Goal: Task Accomplishment & Management: Use online tool/utility

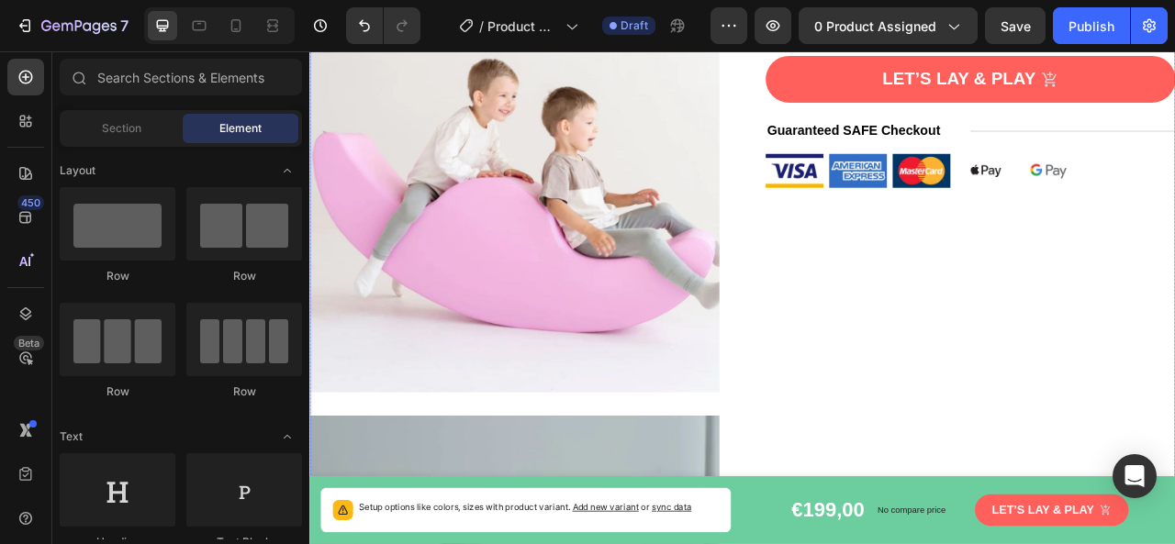
scroll to position [459, 0]
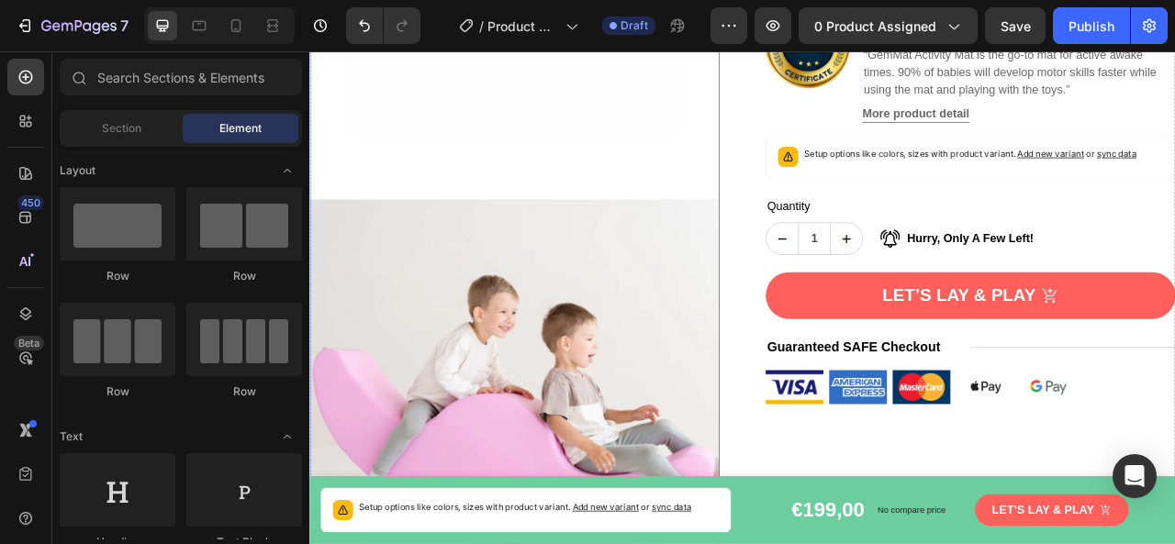
click at [586, 413] on img at bounding box center [569, 500] width 521 height 521
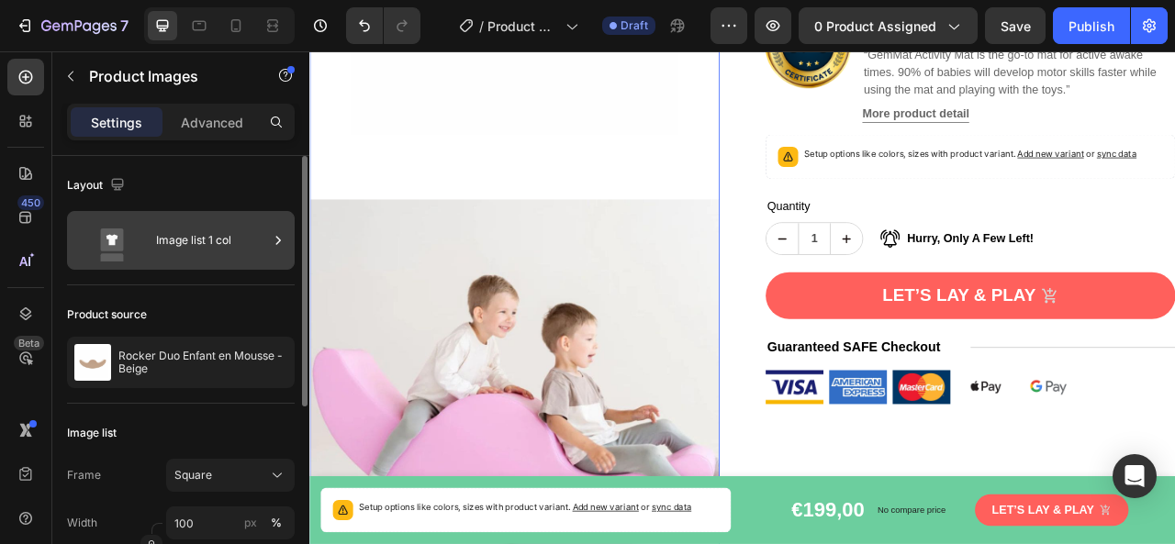
click at [281, 237] on icon at bounding box center [278, 240] width 18 height 18
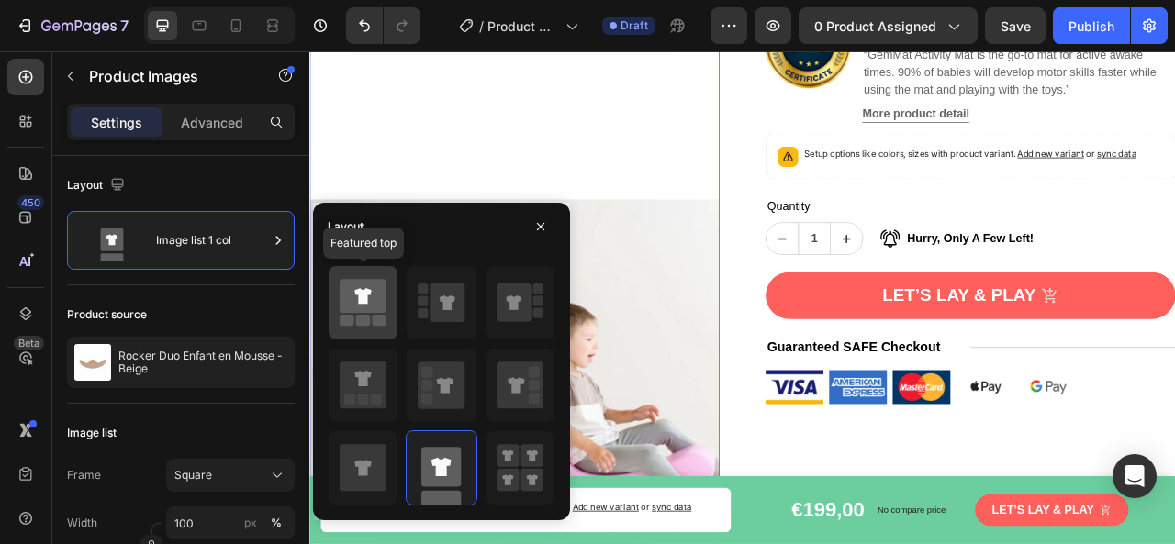
click at [368, 298] on icon at bounding box center [363, 297] width 47 height 34
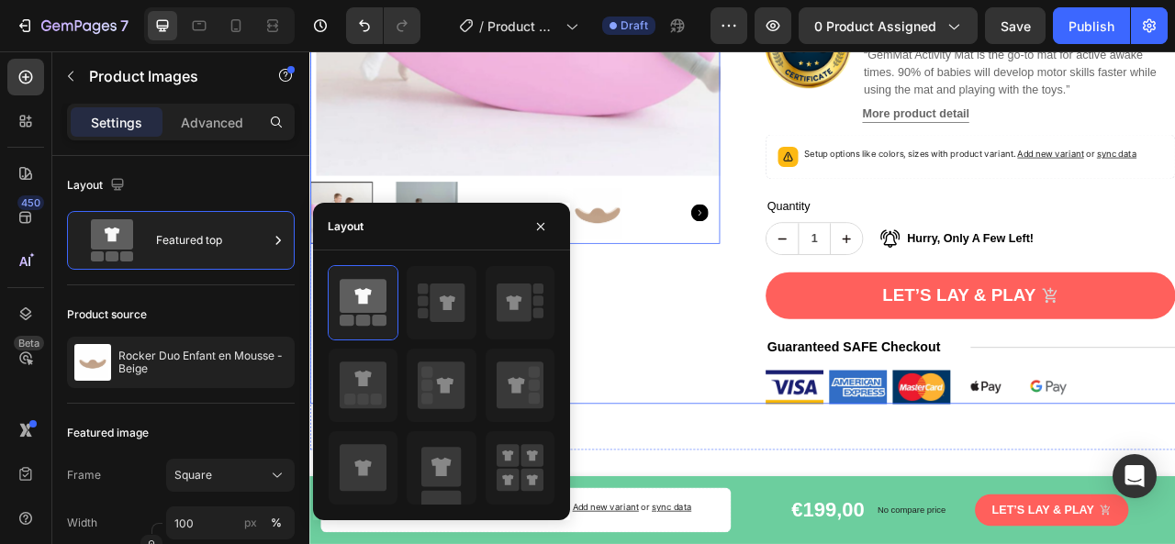
click at [741, 423] on div "Product Images 0" at bounding box center [569, 95] width 521 height 812
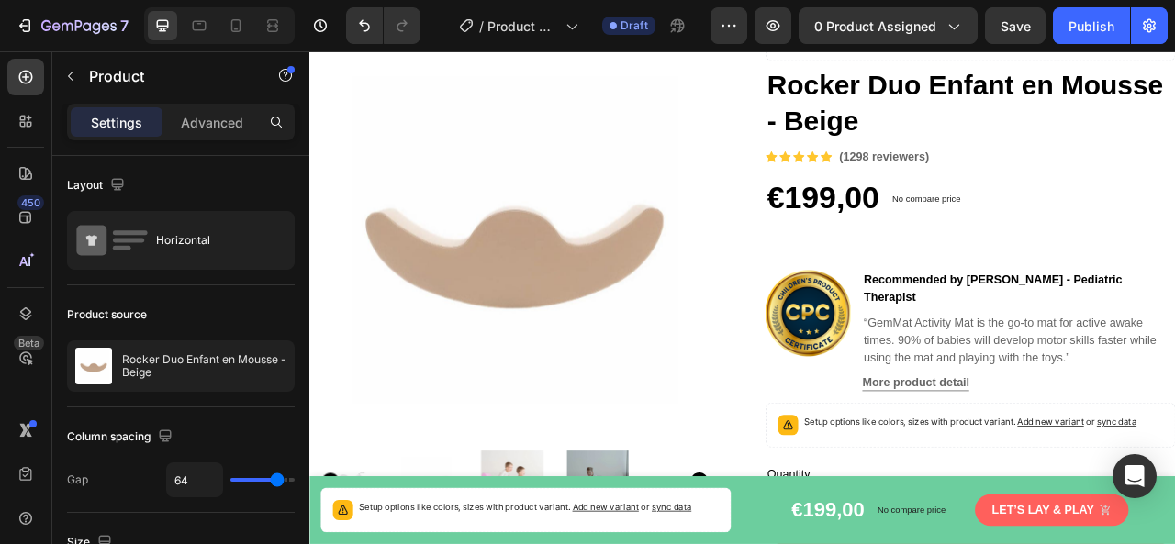
scroll to position [92, 0]
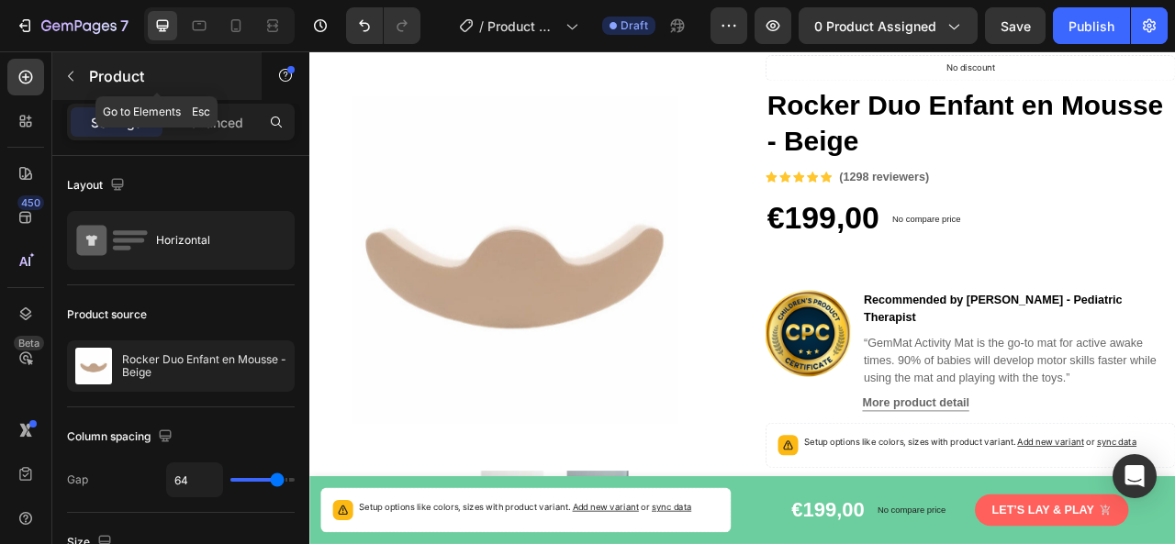
click at [75, 73] on icon "button" at bounding box center [70, 76] width 15 height 15
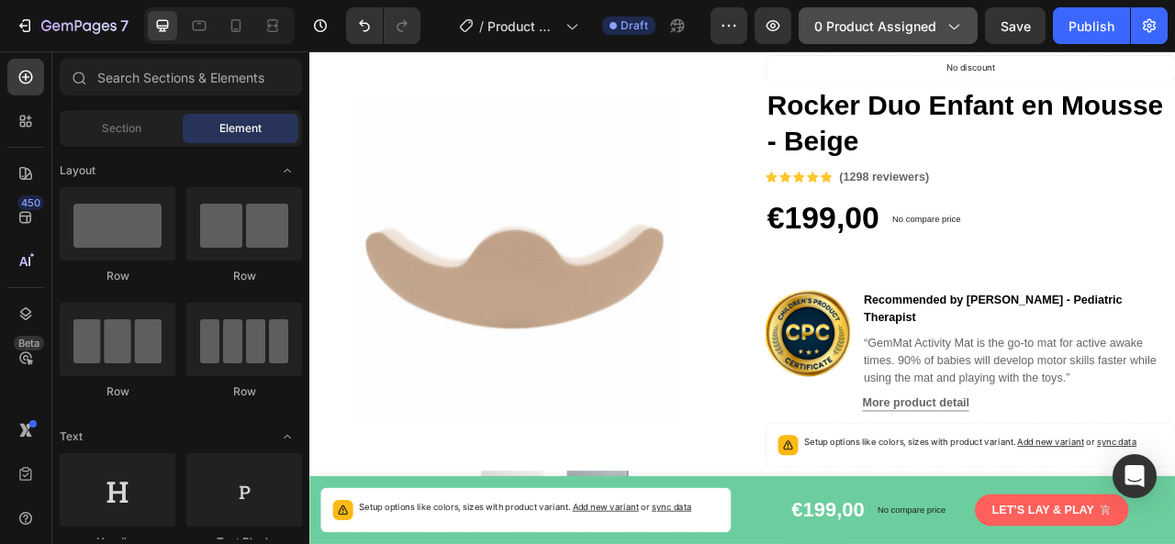
click at [929, 28] on span "0 product assigned" at bounding box center [875, 26] width 122 height 19
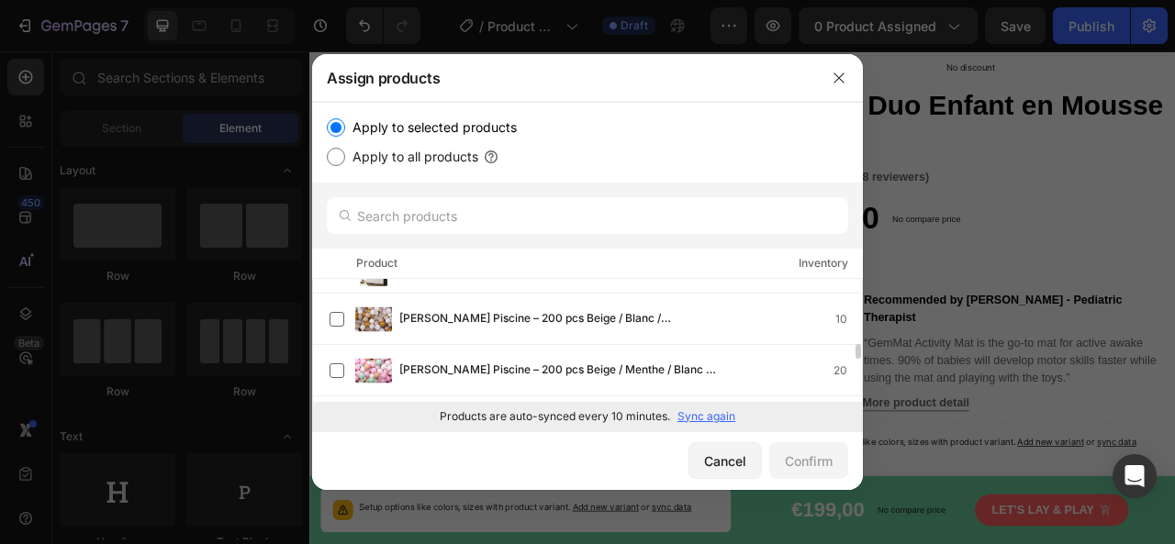
scroll to position [826, 0]
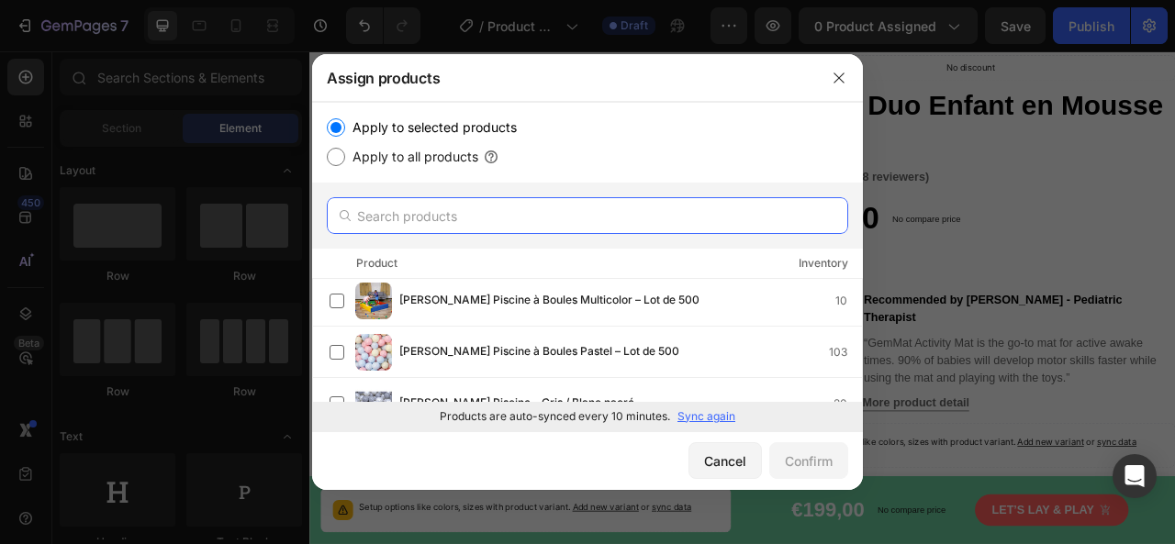
click at [507, 219] on input "text" at bounding box center [587, 215] width 521 height 37
paste input "Tour d'Observation 2-en-1 Voiture – Transformable en Table d'Activité"
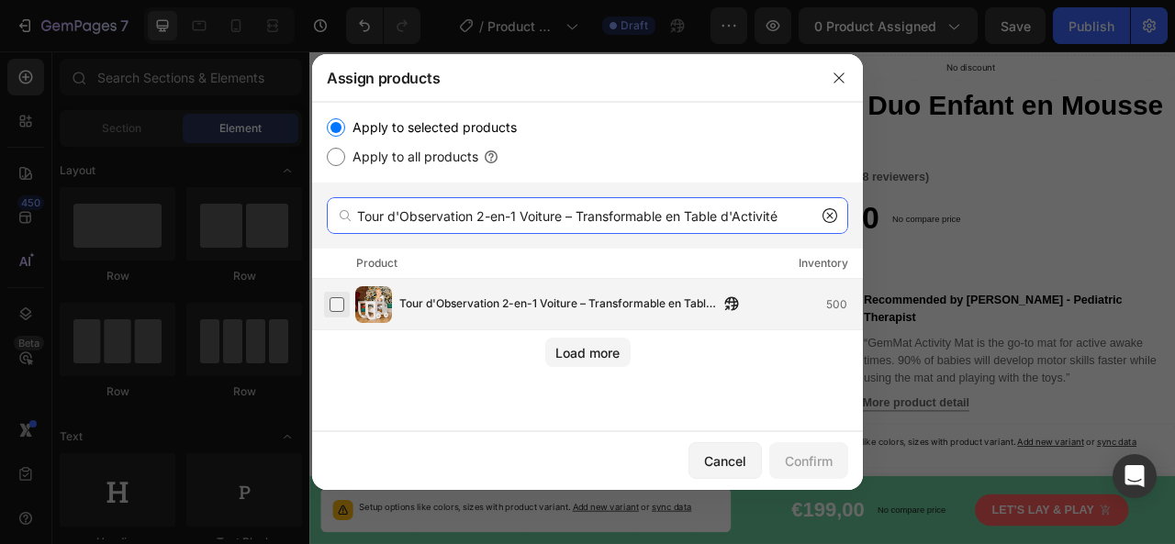
type input "Tour d'Observation 2-en-1 Voiture – Transformable en Table d'Activité"
click at [338, 306] on label at bounding box center [337, 304] width 15 height 15
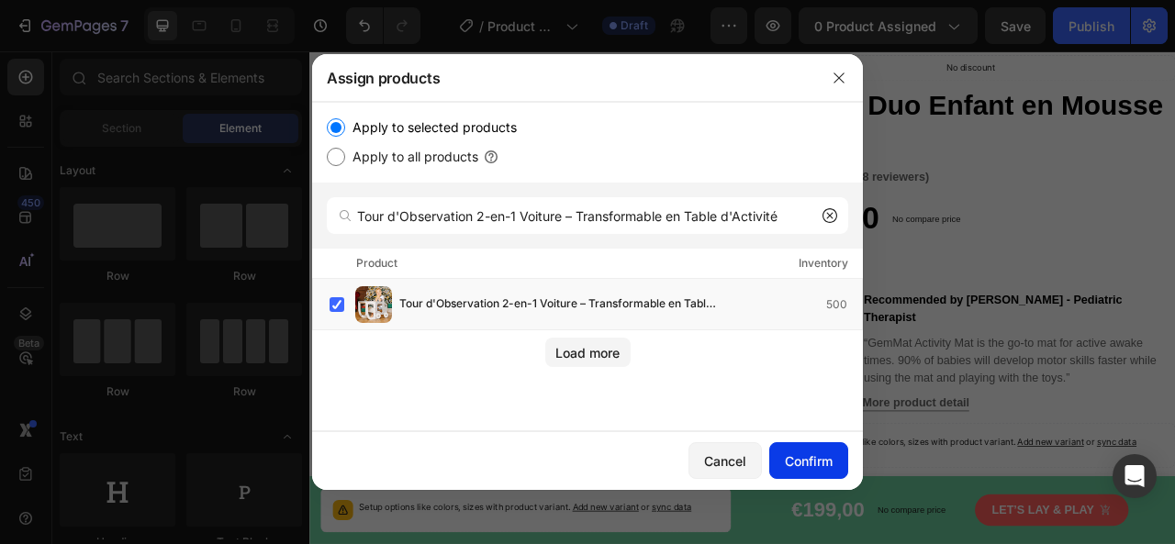
click at [811, 458] on div "Confirm" at bounding box center [809, 461] width 48 height 19
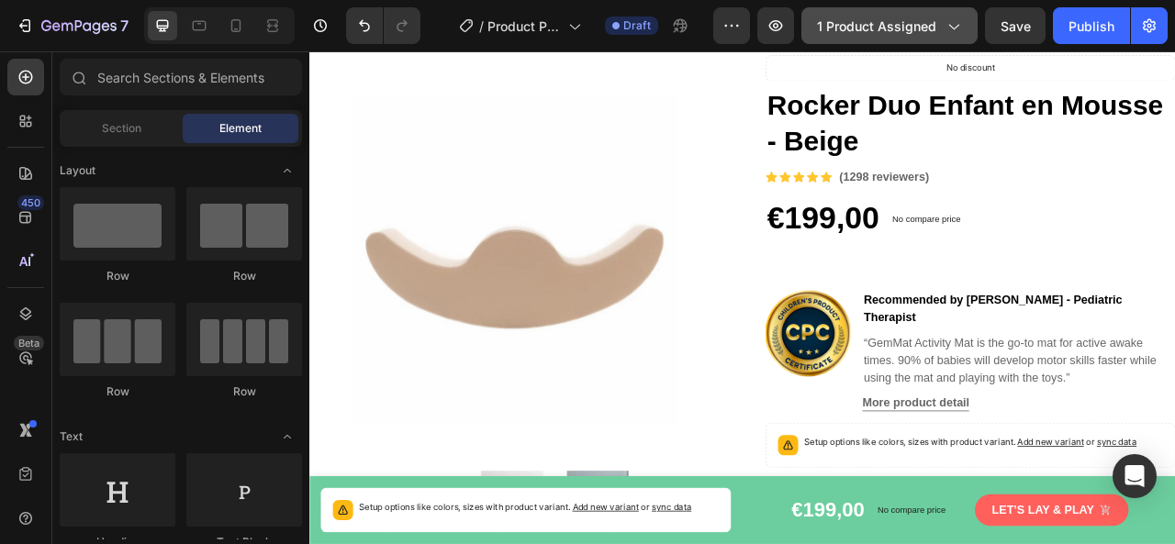
click at [904, 28] on span "1 product assigned" at bounding box center [876, 26] width 119 height 19
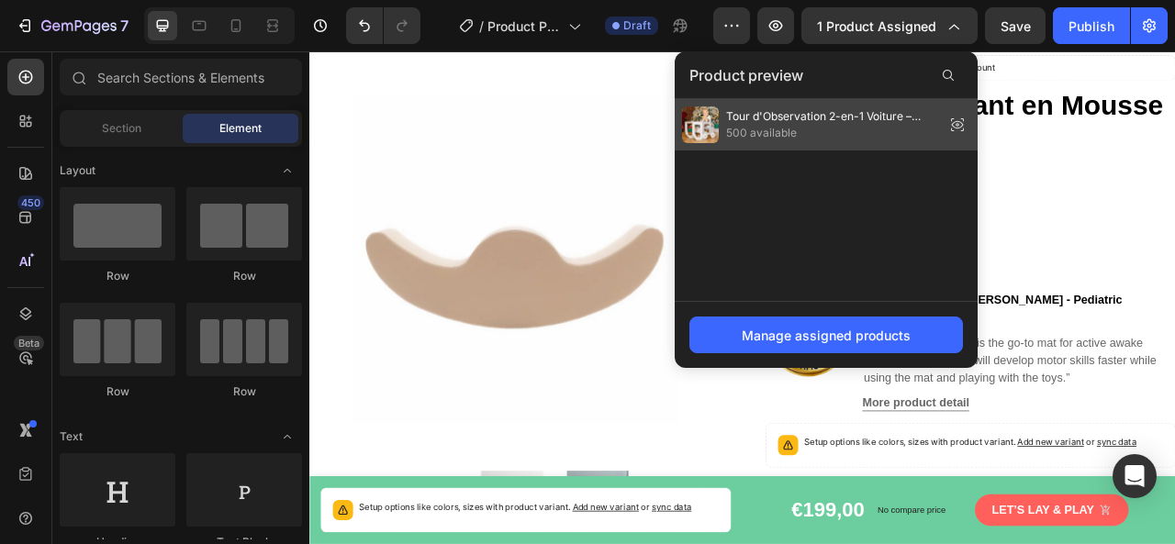
click at [825, 120] on span "Tour d'Observation 2-en-1 Voiture – Transformable en Table d'Activité" at bounding box center [831, 116] width 211 height 17
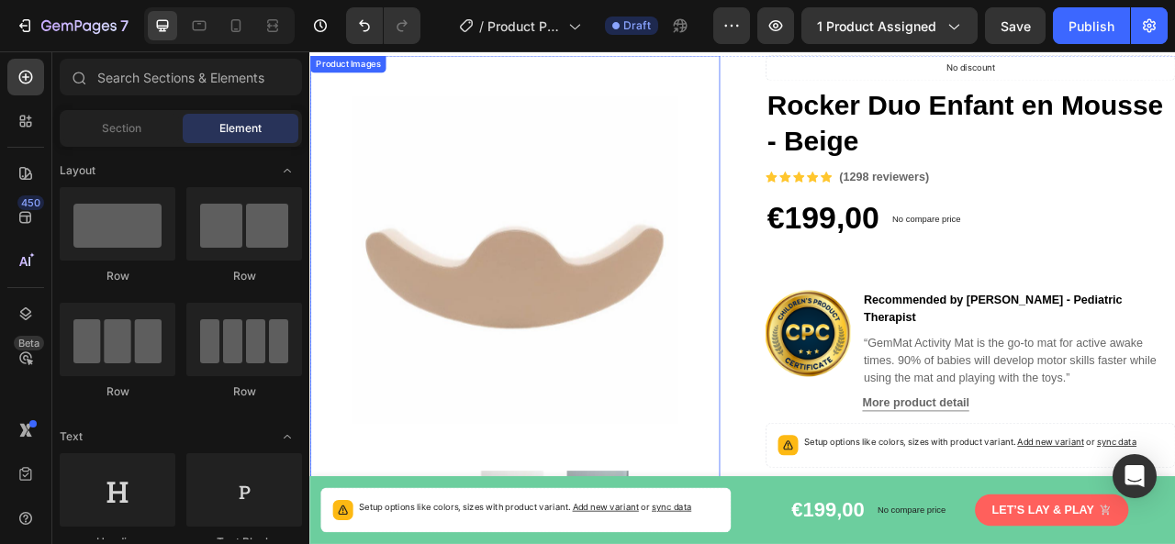
scroll to position [275, 0]
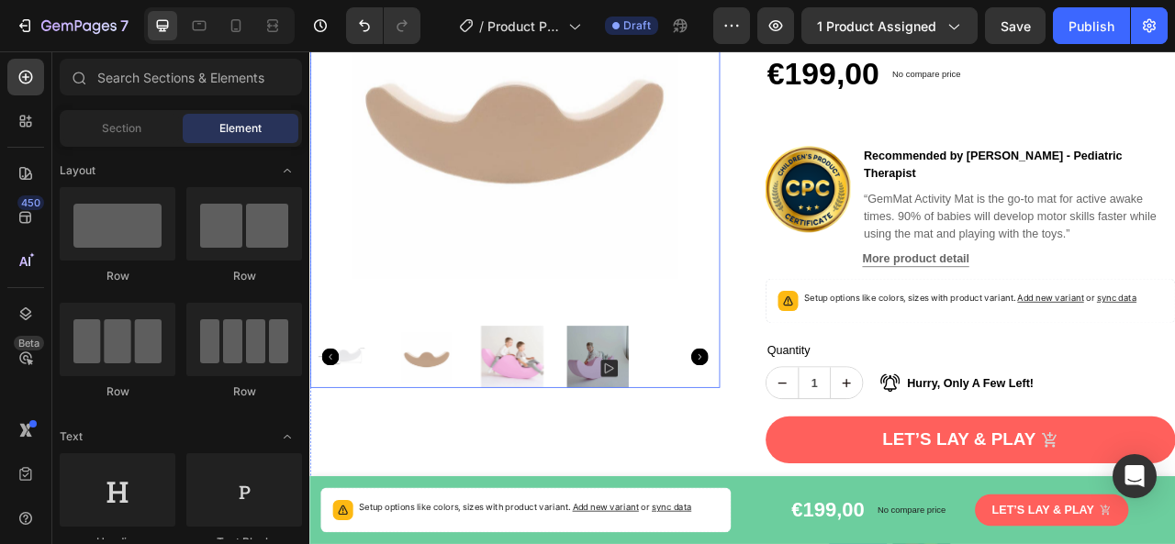
click at [611, 181] on img at bounding box center [569, 132] width 521 height 521
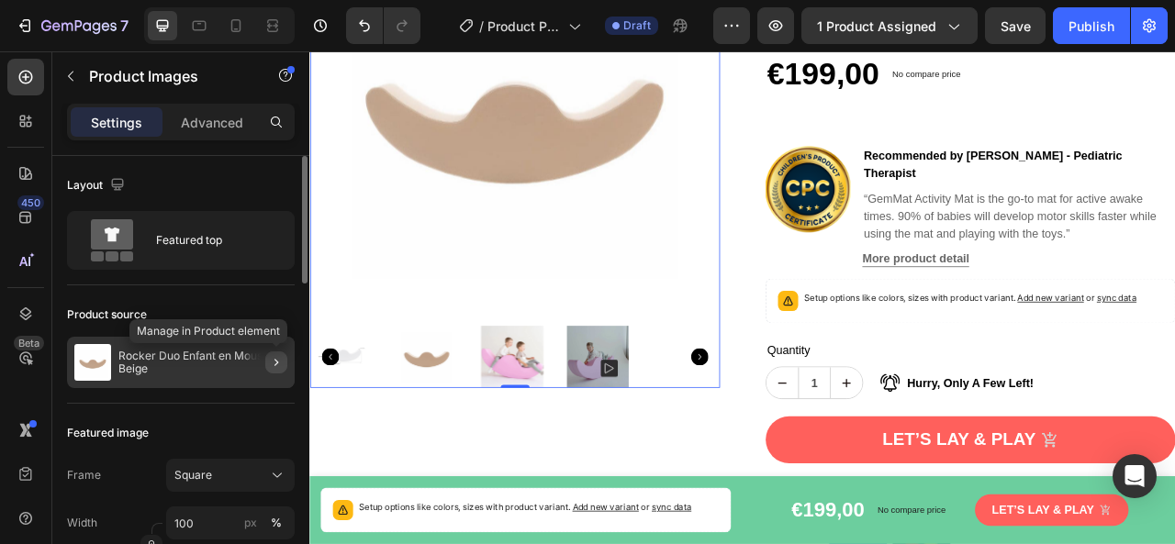
click at [274, 363] on icon "button" at bounding box center [276, 362] width 15 height 15
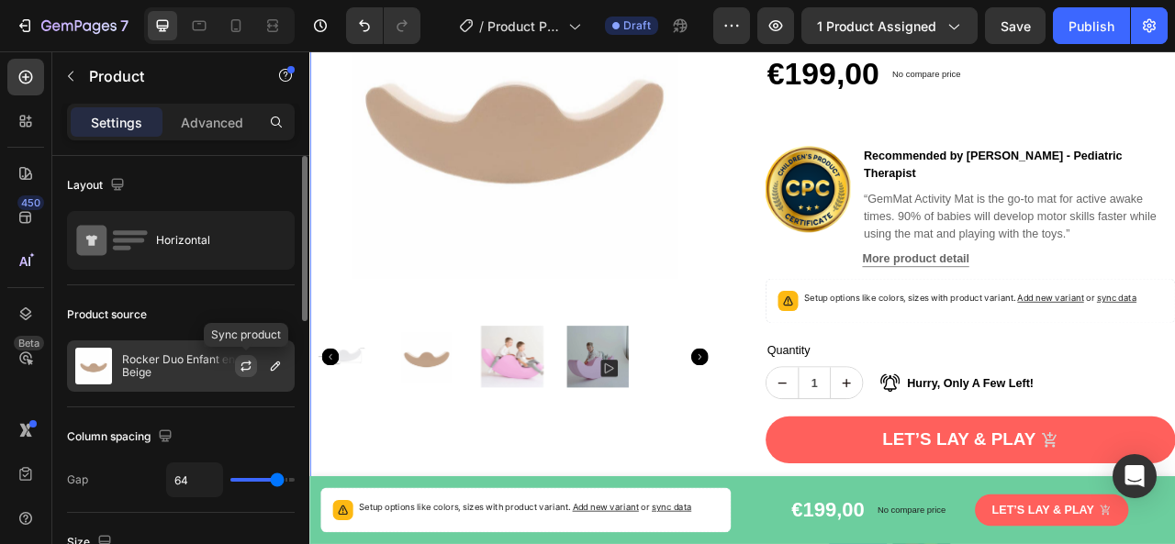
click at [243, 361] on icon "button" at bounding box center [246, 366] width 15 height 15
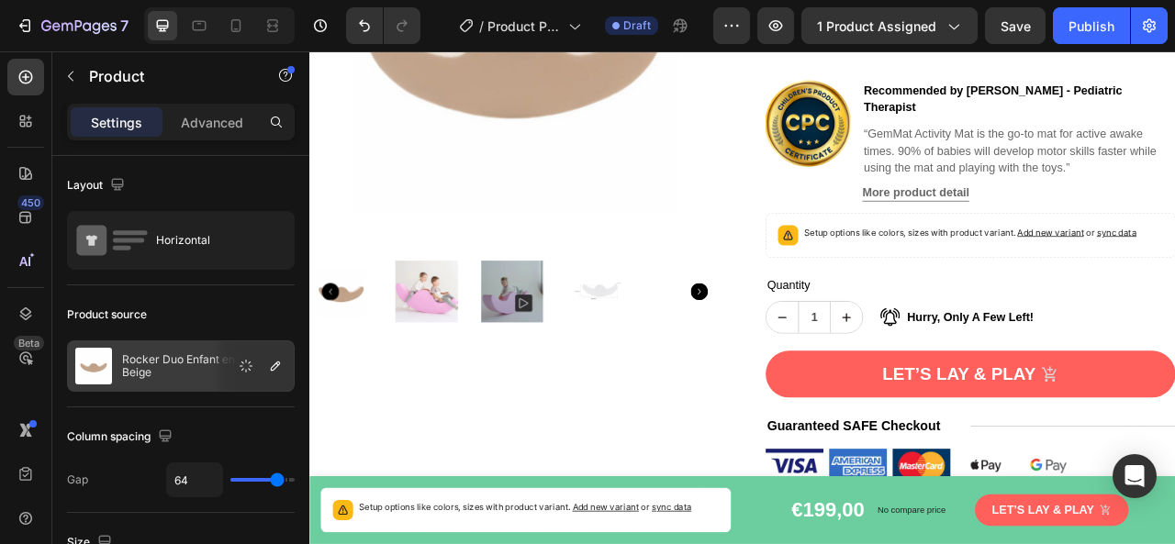
scroll to position [0, 0]
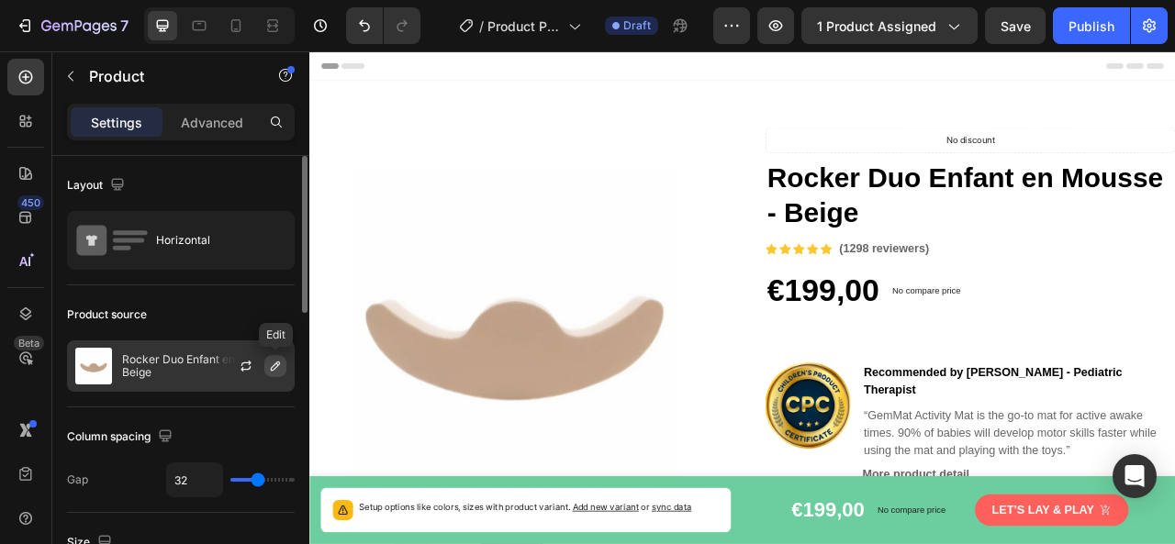
click at [277, 362] on icon "button" at bounding box center [275, 366] width 9 height 9
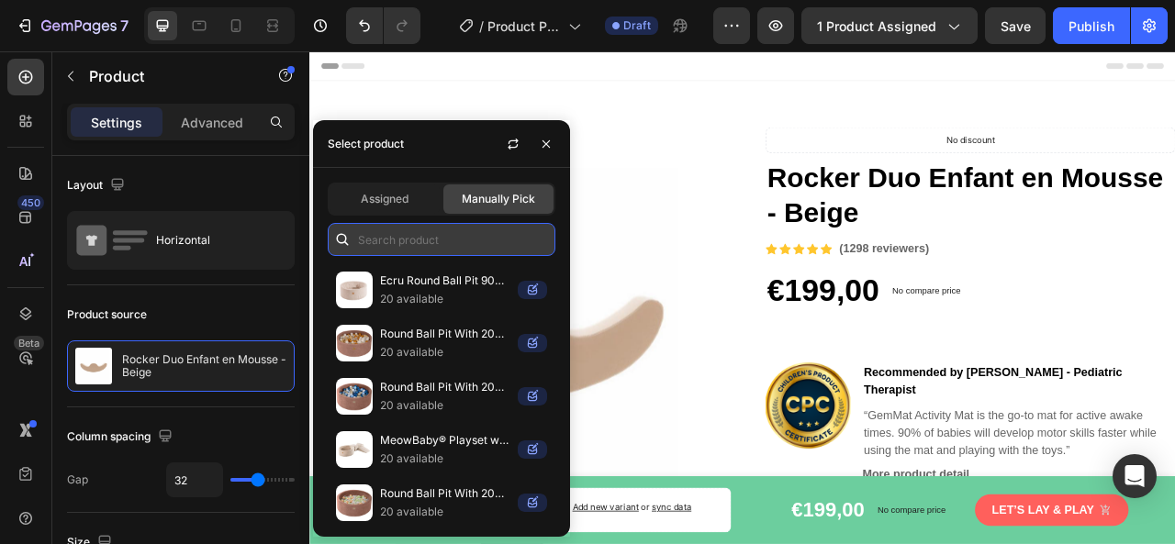
click at [420, 247] on input "text" at bounding box center [442, 239] width 228 height 33
paste input "Tour d'Observation 2-en-1 Voiture – Transformable en Table d'Activité"
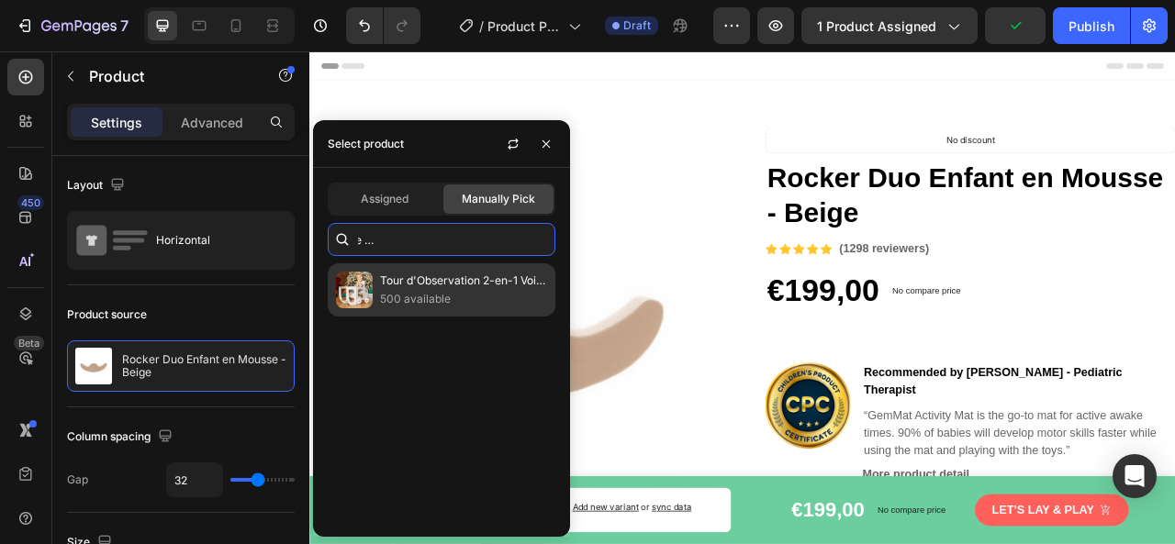
type input "Tour d'Observation 2-en-1 Voiture – Transformable en Table d'Activité"
click at [427, 287] on p "Tour d'Observation 2-en-1 Voiture – Transformable en Table d'Activité" at bounding box center [463, 281] width 167 height 18
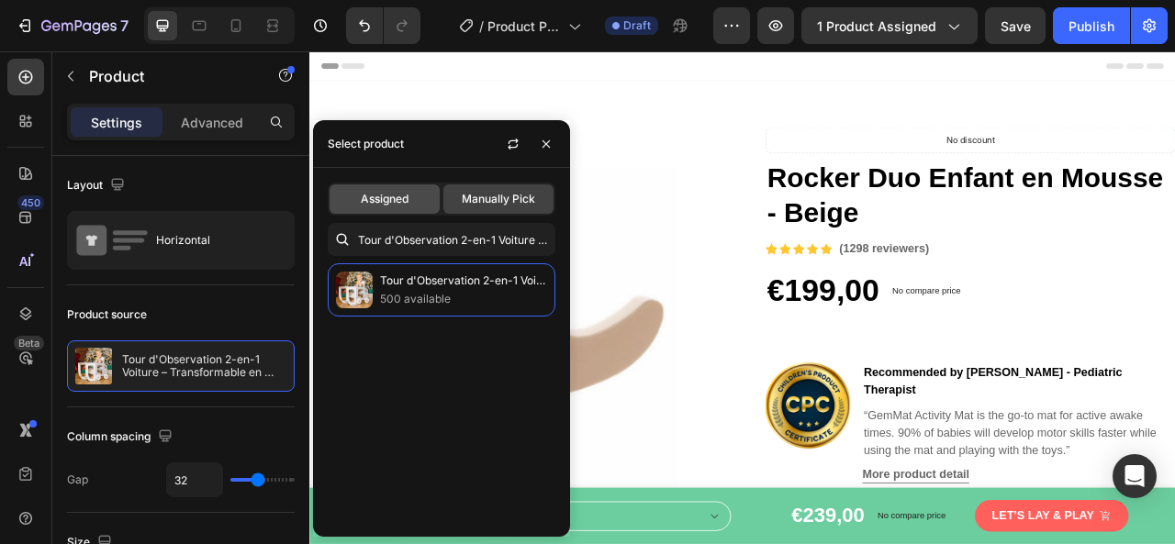
click at [401, 199] on span "Assigned" at bounding box center [385, 199] width 48 height 17
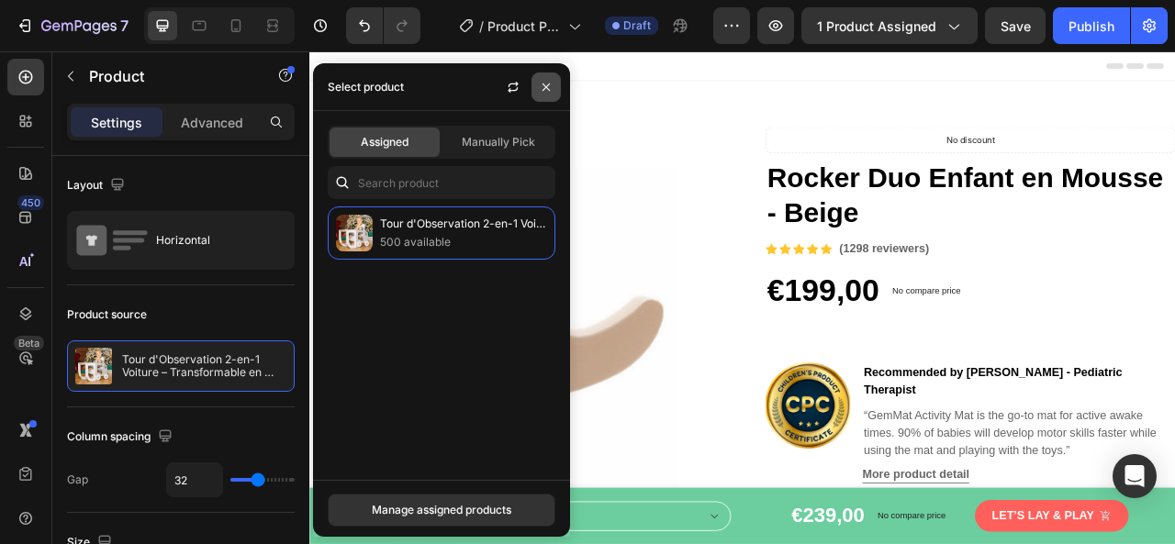
click at [544, 84] on icon "button" at bounding box center [546, 87] width 7 height 7
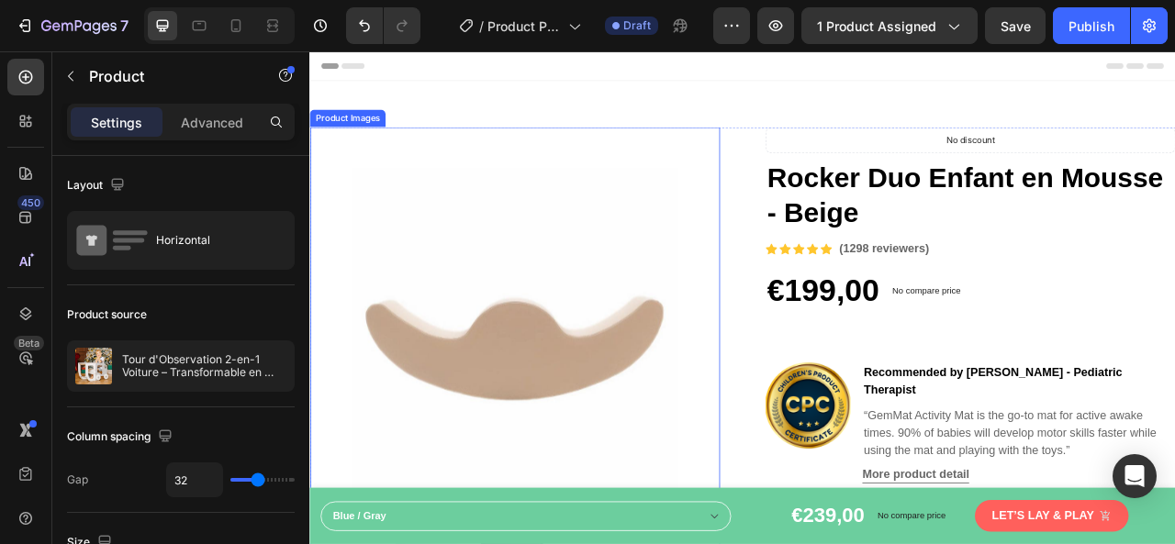
click at [604, 364] on img at bounding box center [569, 408] width 521 height 521
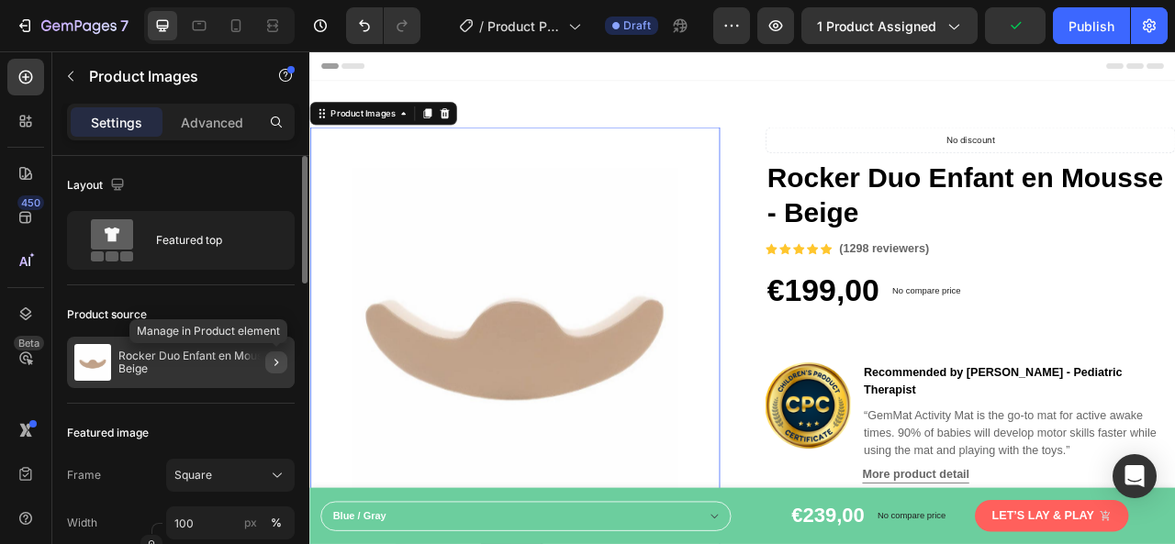
click at [275, 360] on icon "button" at bounding box center [276, 362] width 15 height 15
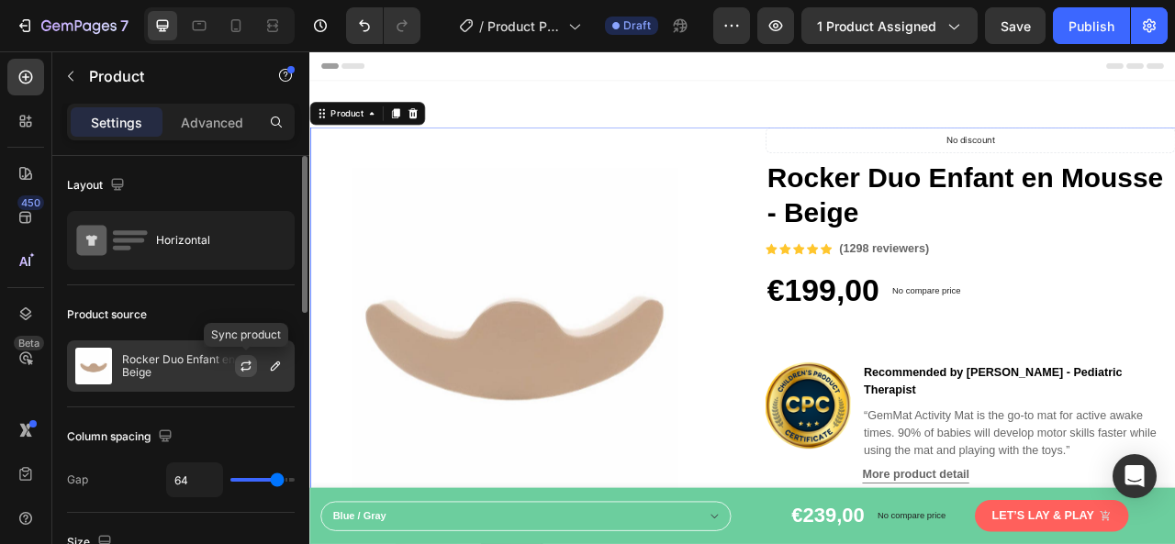
click at [242, 360] on icon "button" at bounding box center [246, 366] width 15 height 15
click at [249, 363] on icon "button" at bounding box center [246, 364] width 10 height 6
click at [267, 363] on button "button" at bounding box center [275, 366] width 22 height 22
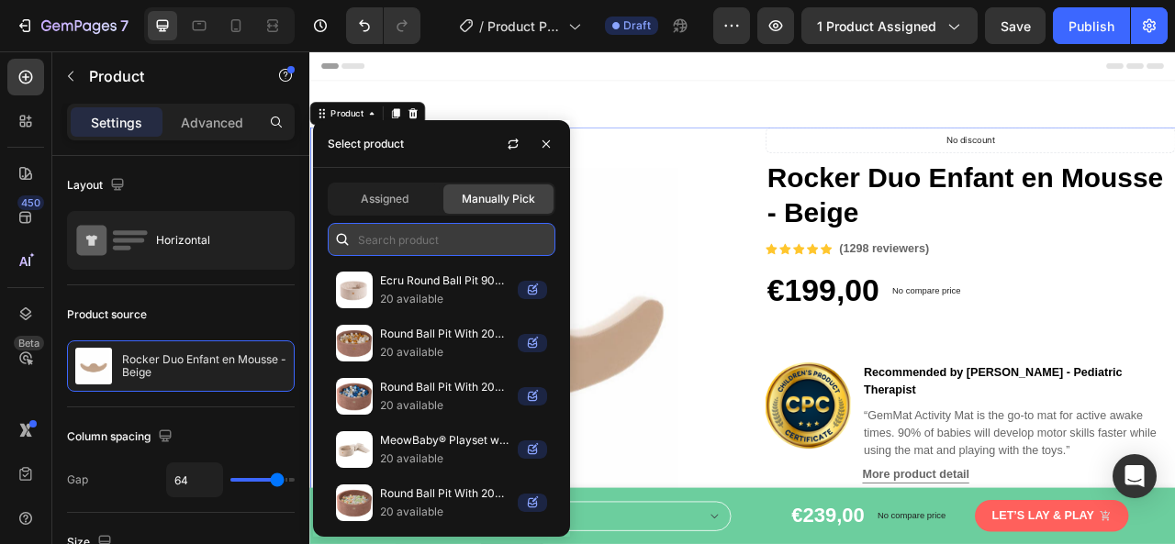
click at [375, 245] on input "text" at bounding box center [442, 239] width 228 height 33
paste input "Tour d'Observation 2-en-1 Voiture – Transformable en Table d'Activité"
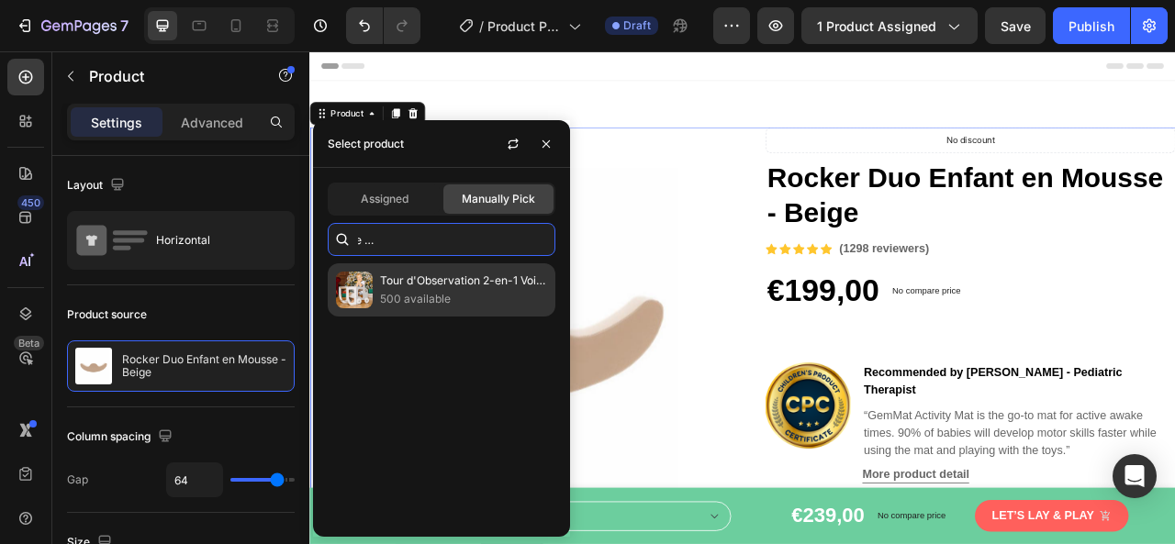
type input "Tour d'Observation 2-en-1 Voiture – Transformable en Table d'Activité"
click at [419, 286] on p "Tour d'Observation 2-en-1 Voiture – Transformable en Table d'Activité" at bounding box center [463, 281] width 167 height 18
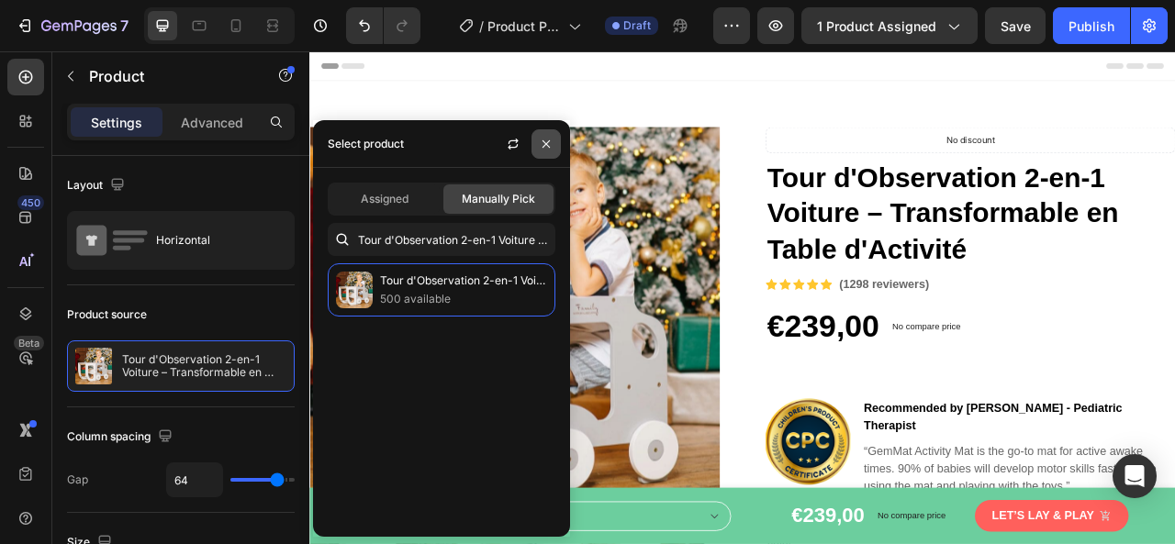
click at [543, 145] on icon "button" at bounding box center [546, 144] width 15 height 15
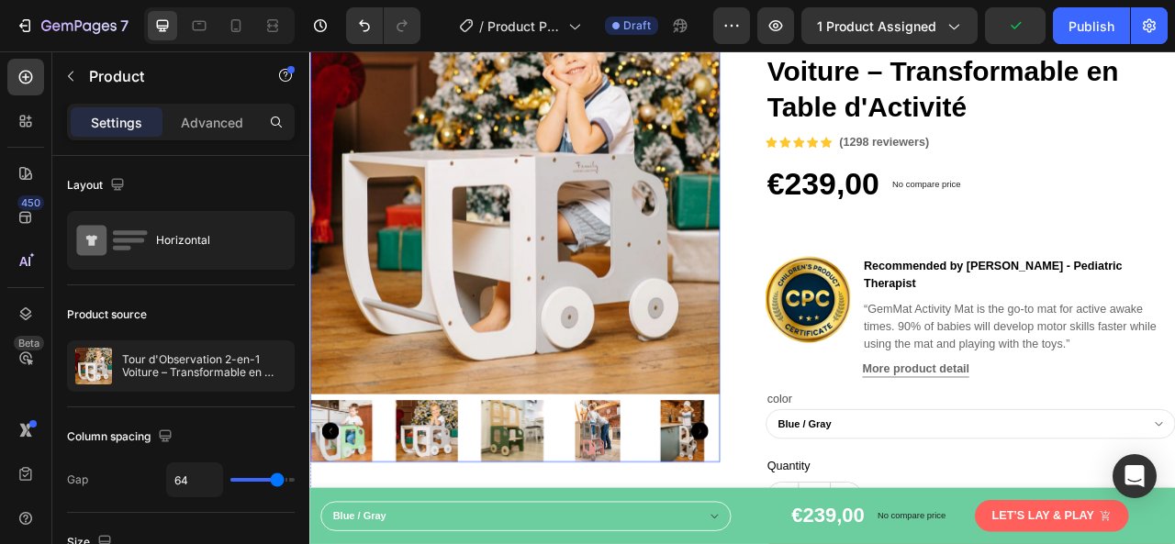
scroll to position [184, 0]
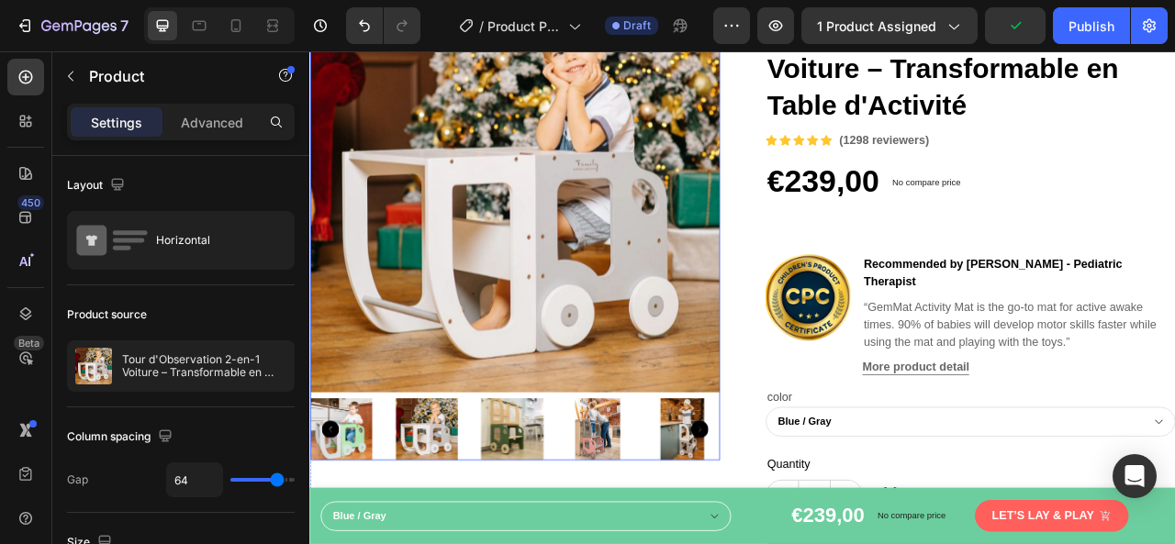
click at [540, 510] on img at bounding box center [566, 532] width 79 height 79
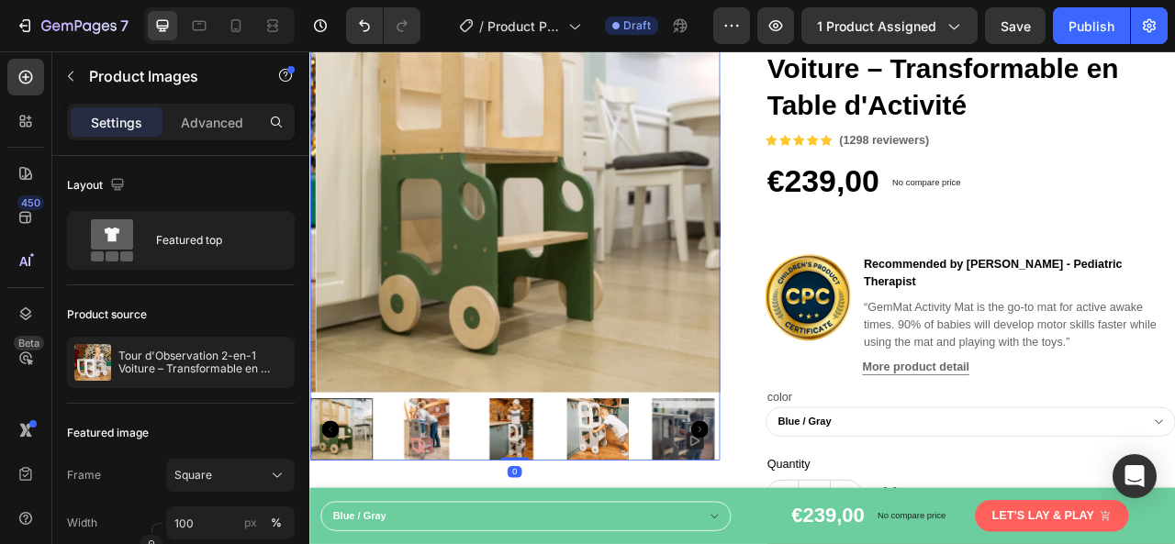
click at [671, 525] on img at bounding box center [674, 532] width 79 height 79
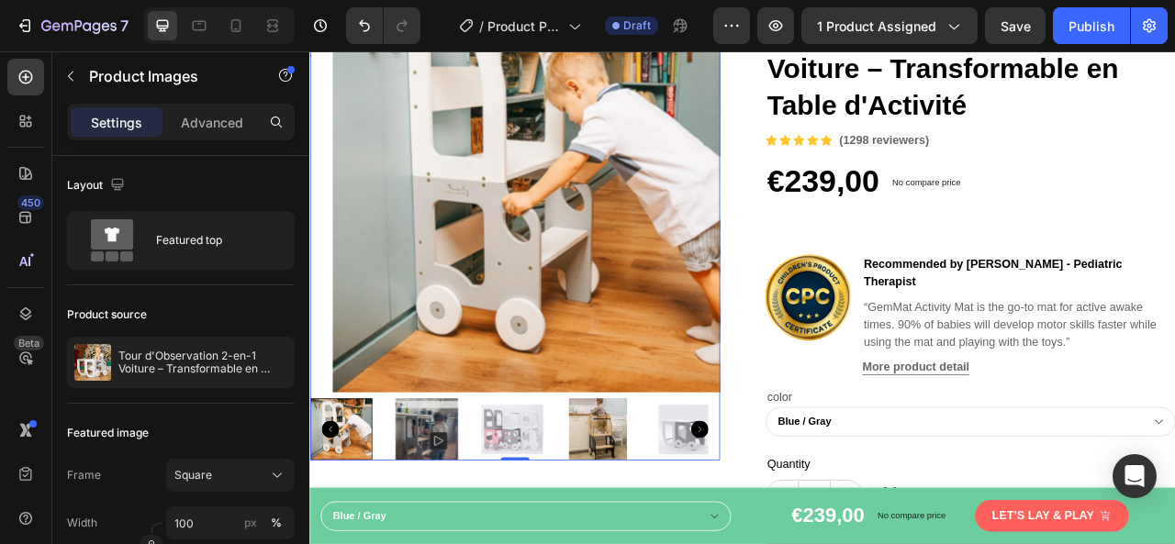
click at [756, 523] on img at bounding box center [784, 532] width 79 height 79
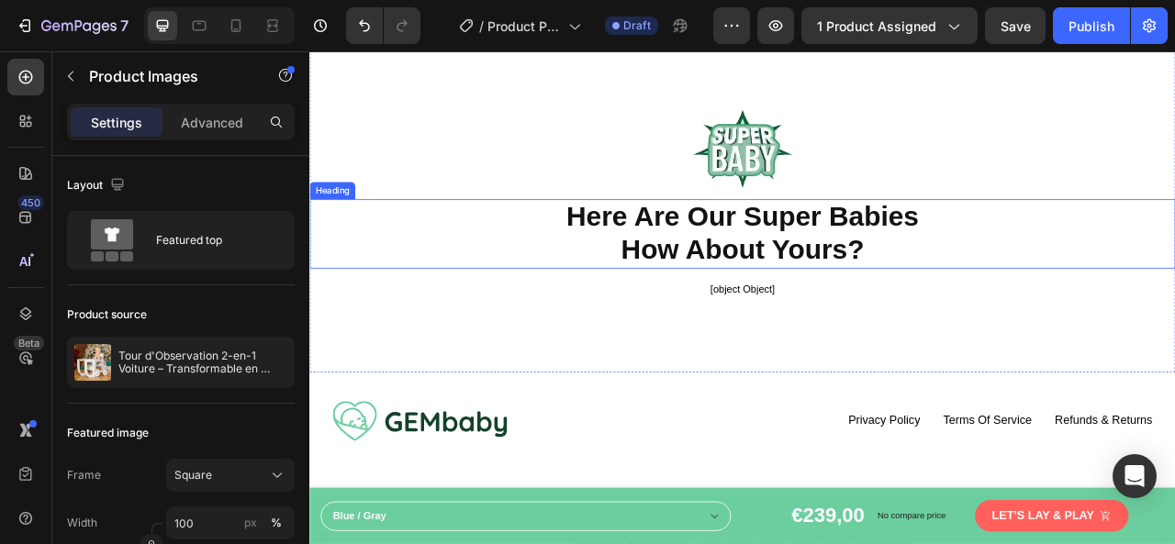
scroll to position [5010, 0]
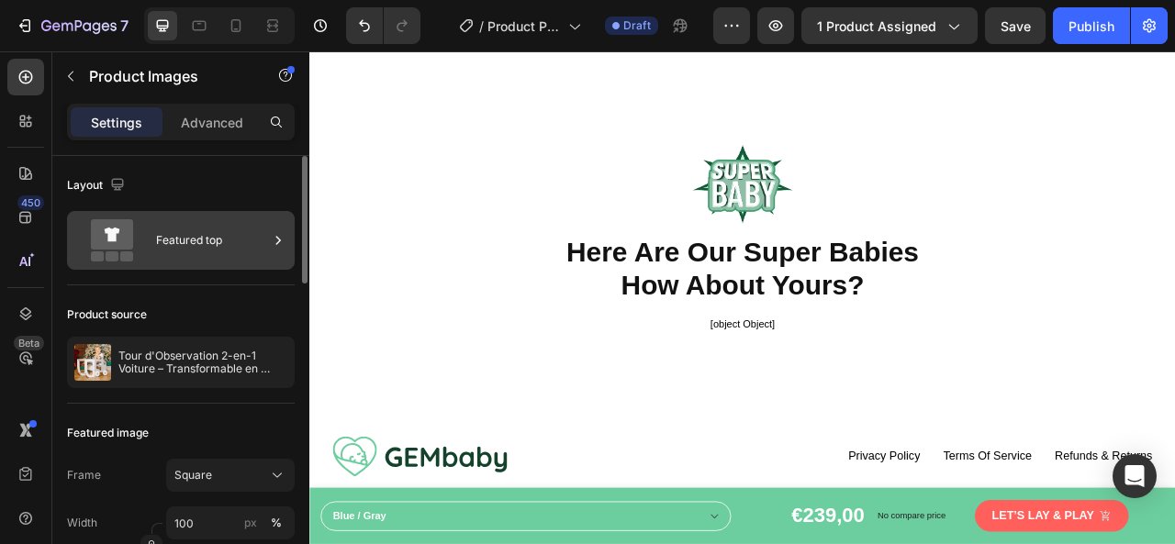
click at [193, 236] on div "Featured top" at bounding box center [212, 240] width 112 height 42
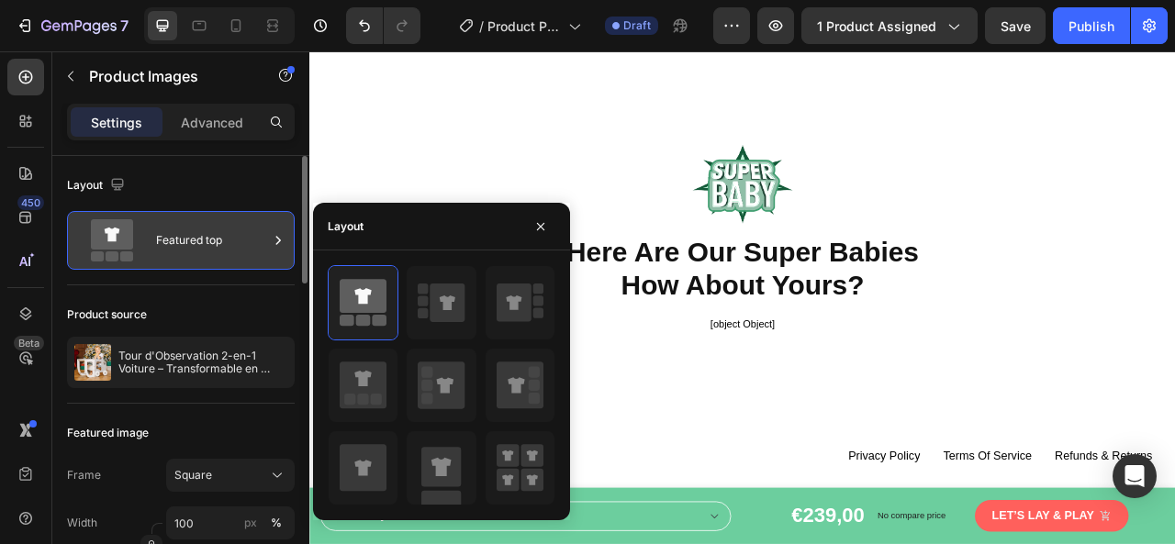
click at [191, 238] on div "Featured top" at bounding box center [212, 240] width 112 height 42
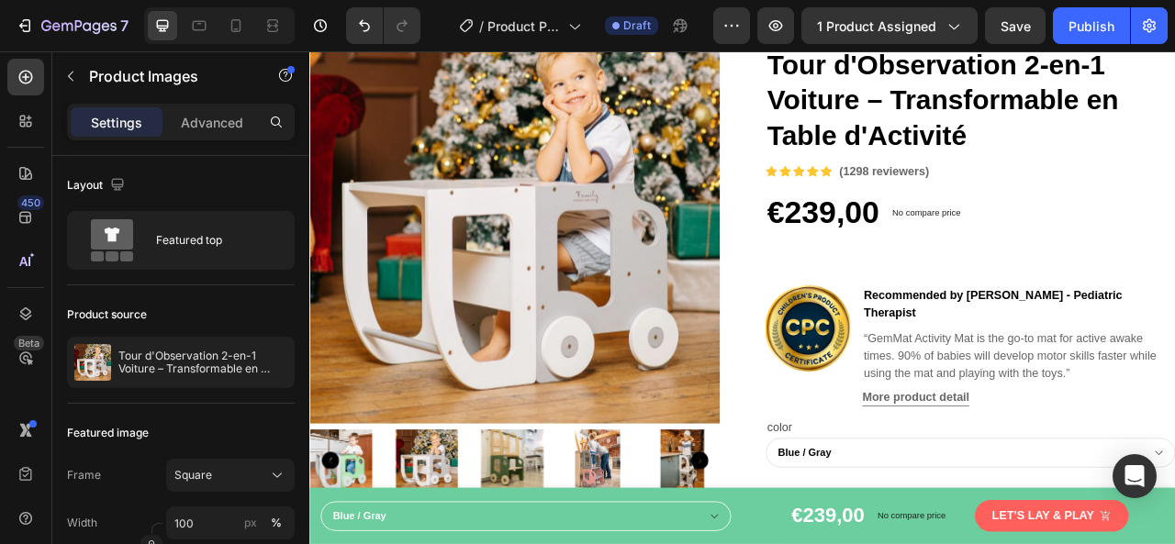
scroll to position [52, 0]
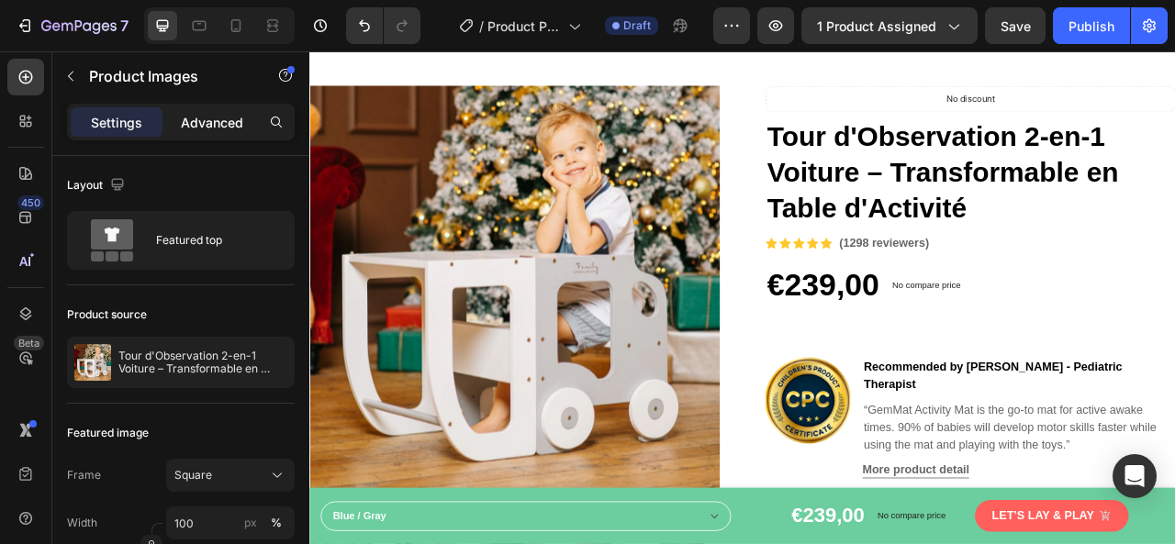
click at [216, 120] on p "Advanced" at bounding box center [212, 122] width 62 height 19
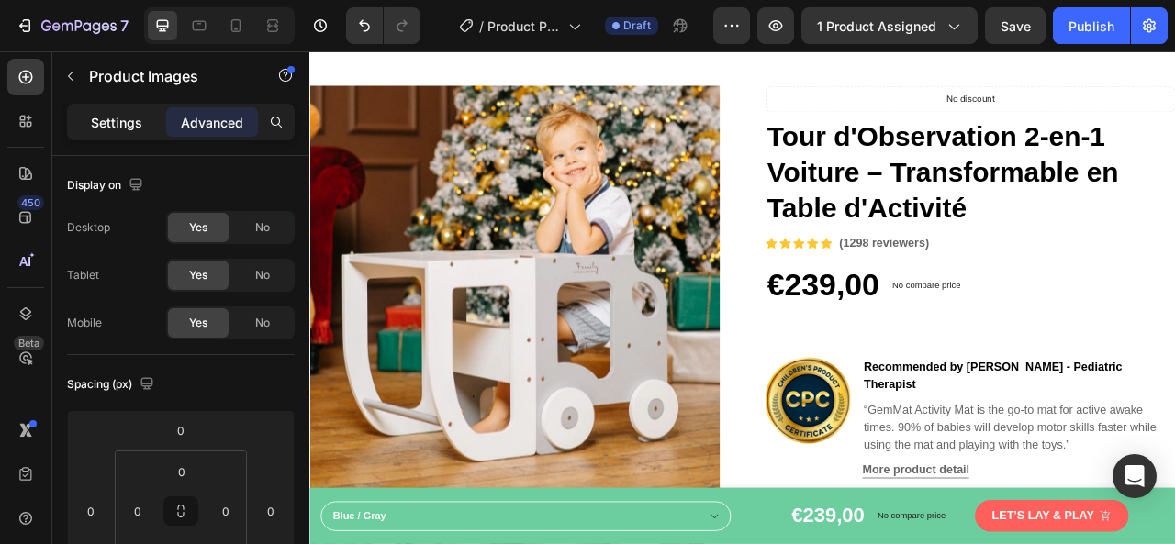
click at [122, 117] on p "Settings" at bounding box center [116, 122] width 51 height 19
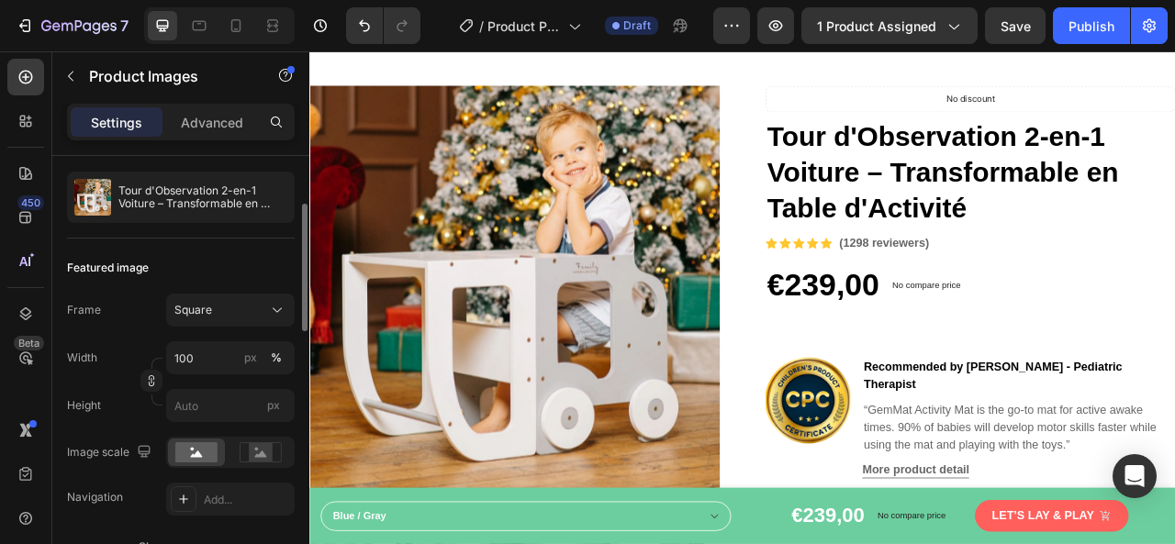
scroll to position [0, 0]
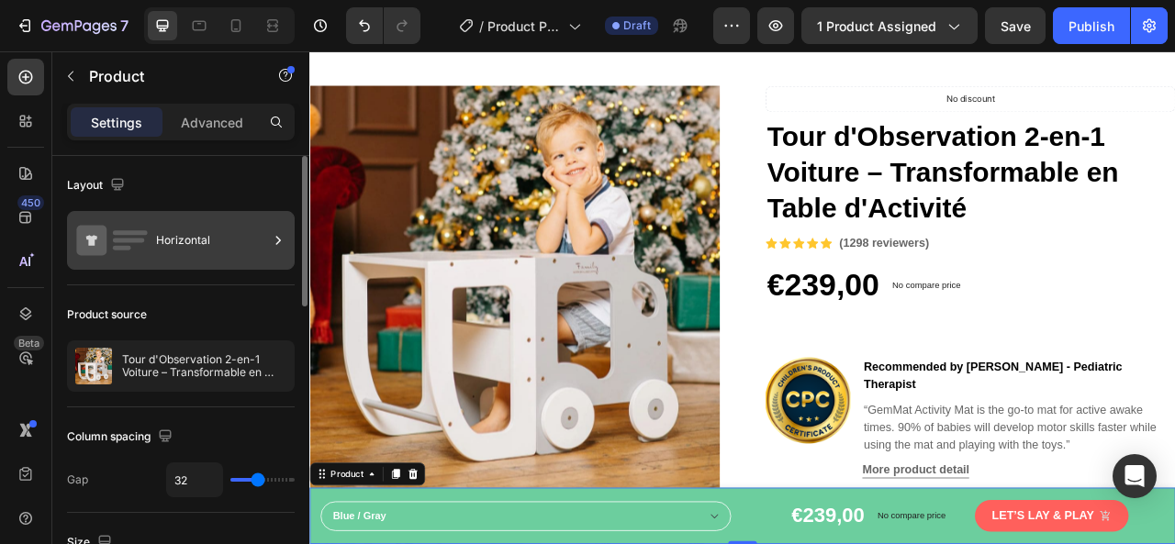
click at [268, 234] on div "Horizontal" at bounding box center [212, 240] width 112 height 42
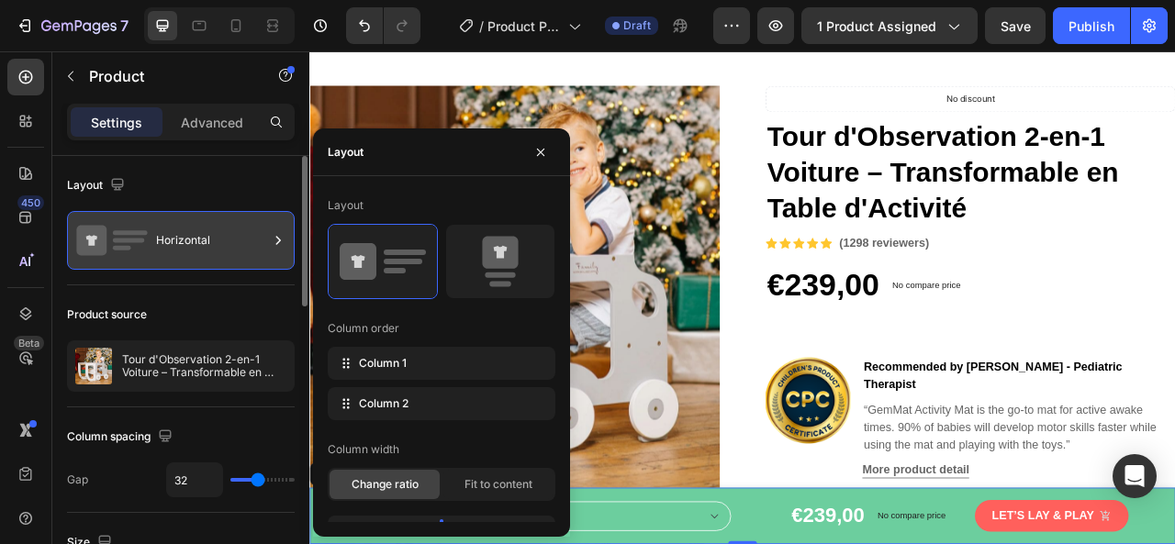
click at [264, 236] on div "Horizontal" at bounding box center [212, 240] width 112 height 42
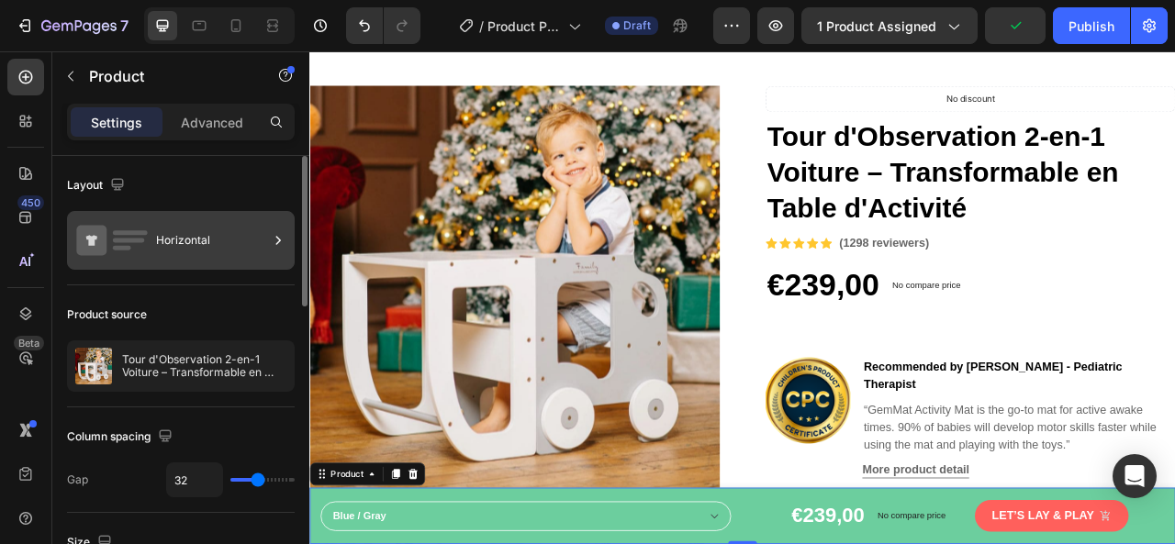
click at [264, 237] on div "Horizontal" at bounding box center [212, 240] width 112 height 42
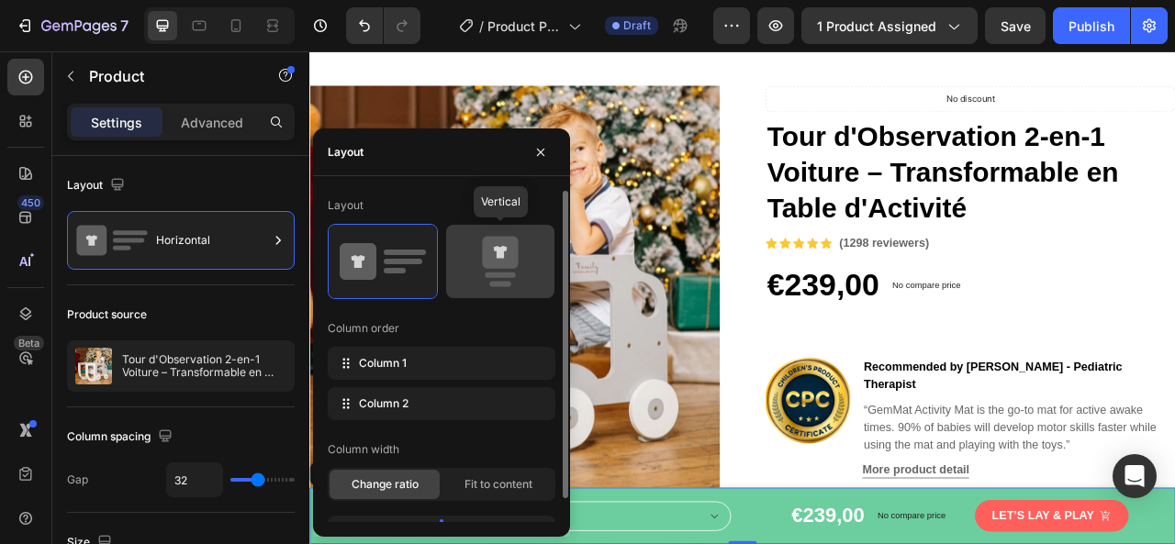
click at [496, 271] on icon at bounding box center [500, 261] width 86 height 51
type input "0"
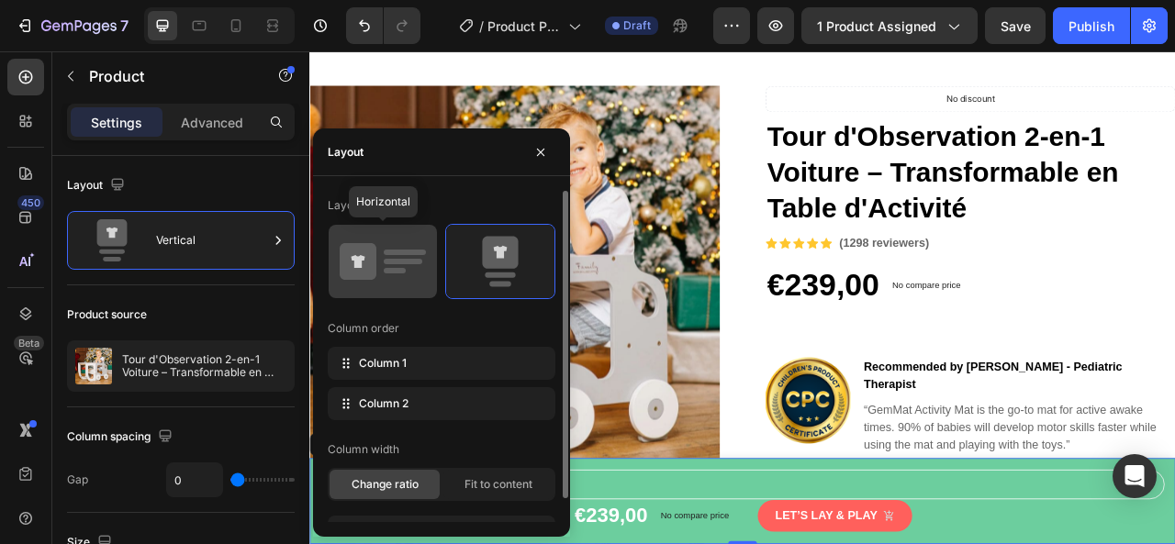
click at [421, 261] on rect at bounding box center [403, 262] width 39 height 6
type input "32"
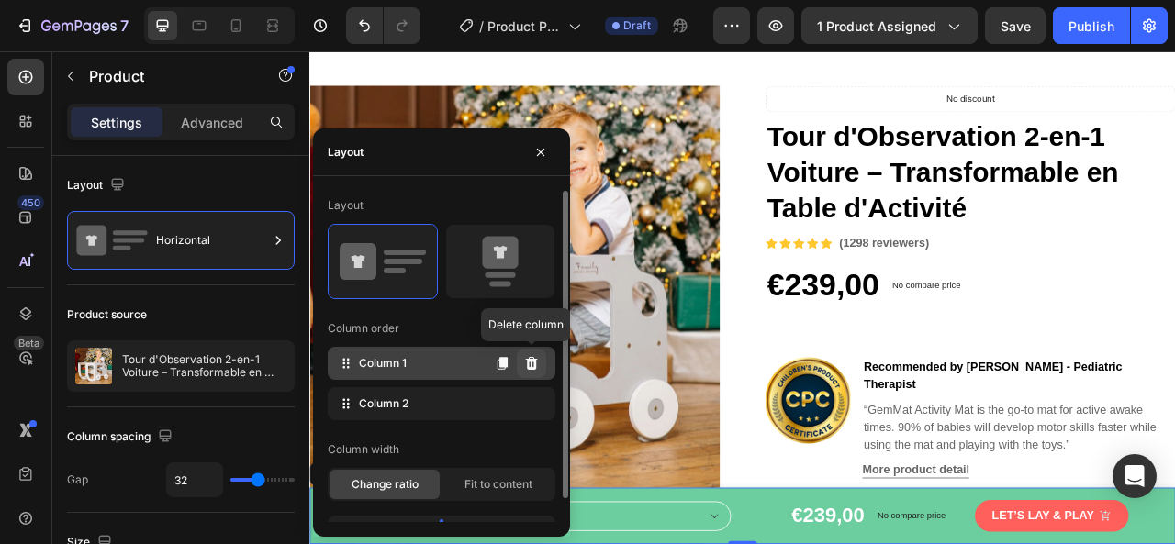
click at [534, 363] on icon at bounding box center [532, 363] width 12 height 13
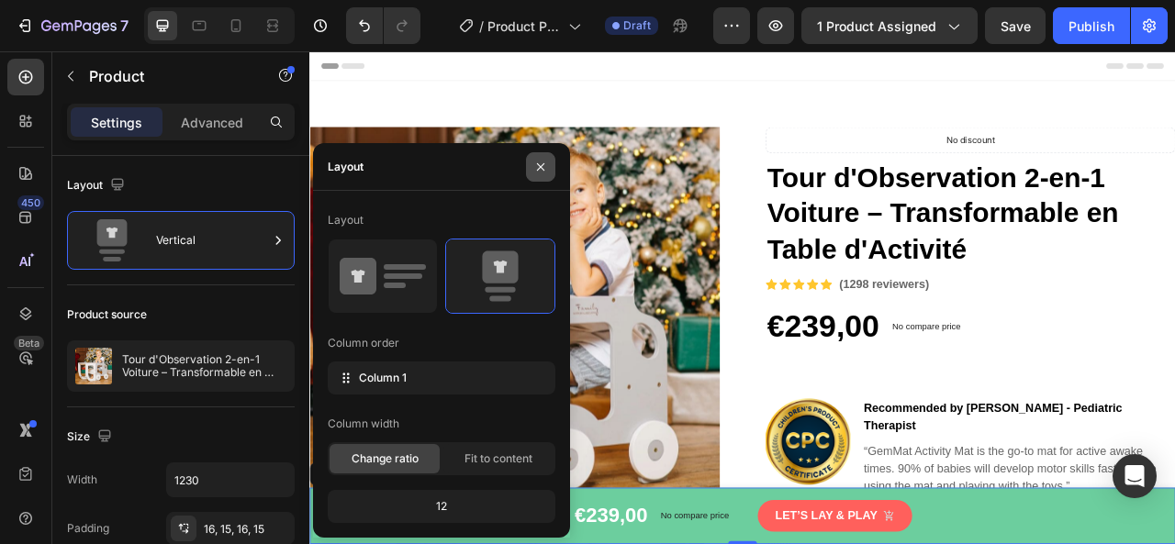
click at [543, 166] on icon "button" at bounding box center [540, 167] width 15 height 15
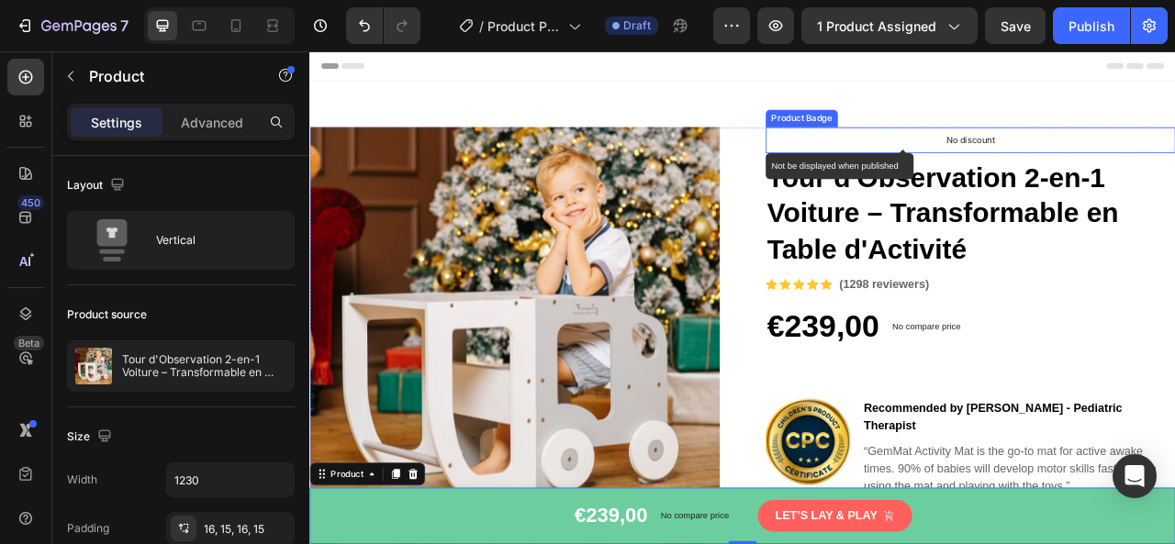
click at [1149, 162] on p "No discount" at bounding box center [1151, 164] width 62 height 17
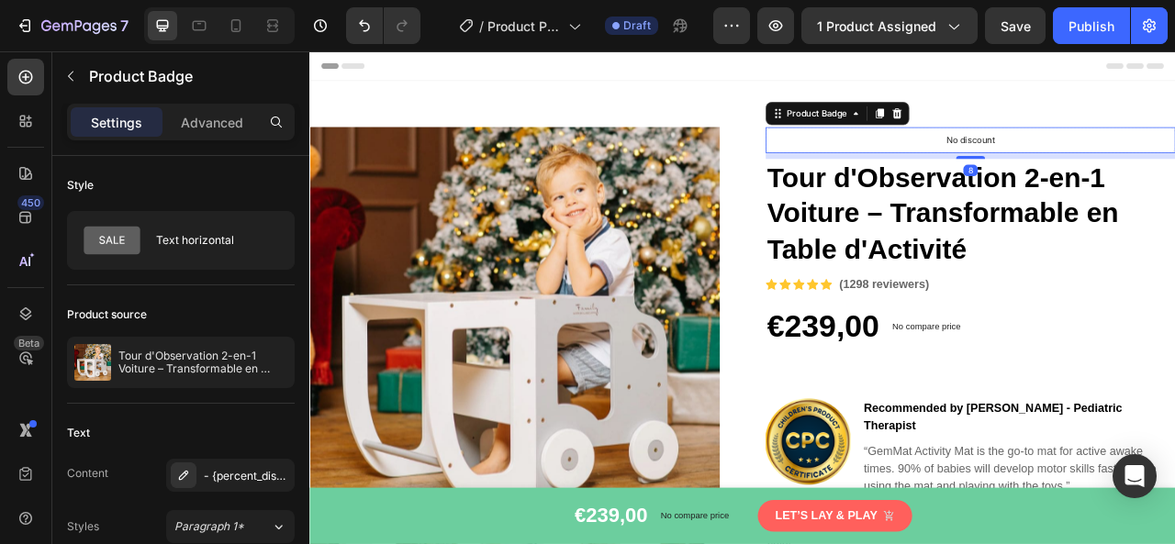
click at [1051, 124] on icon at bounding box center [1057, 130] width 12 height 13
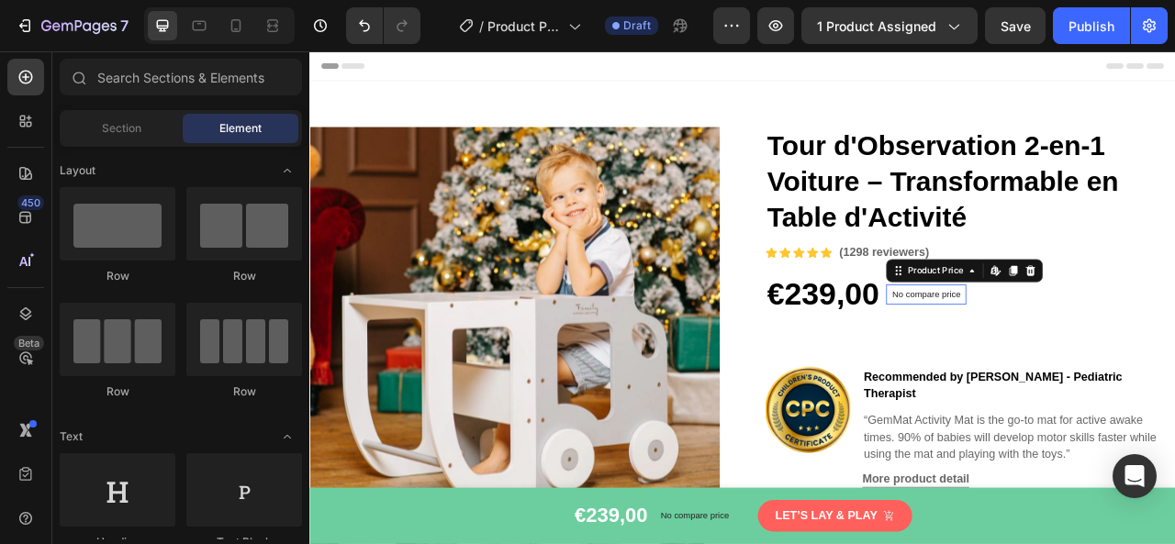
click at [1089, 356] on p "No compare price" at bounding box center [1093, 360] width 87 height 11
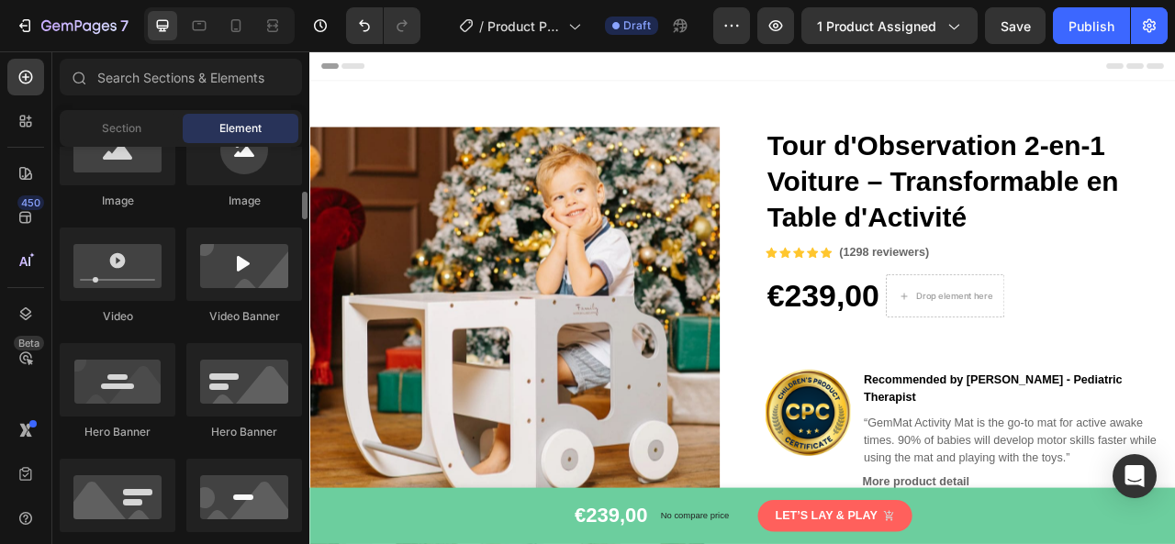
scroll to position [551, 0]
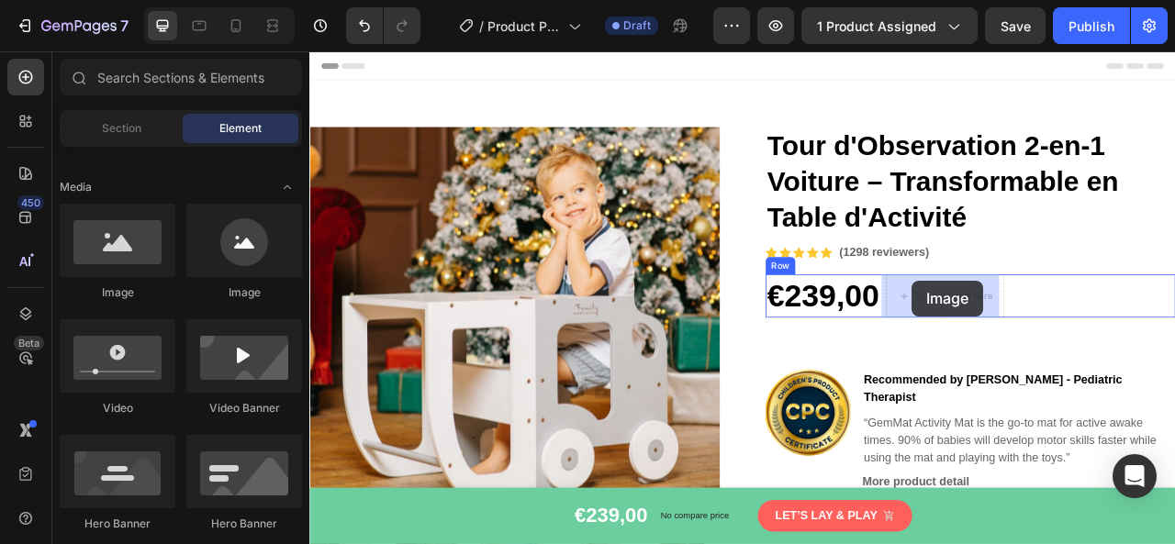
drag, startPoint x: 572, startPoint y: 308, endPoint x: 1076, endPoint y: 343, distance: 505.2
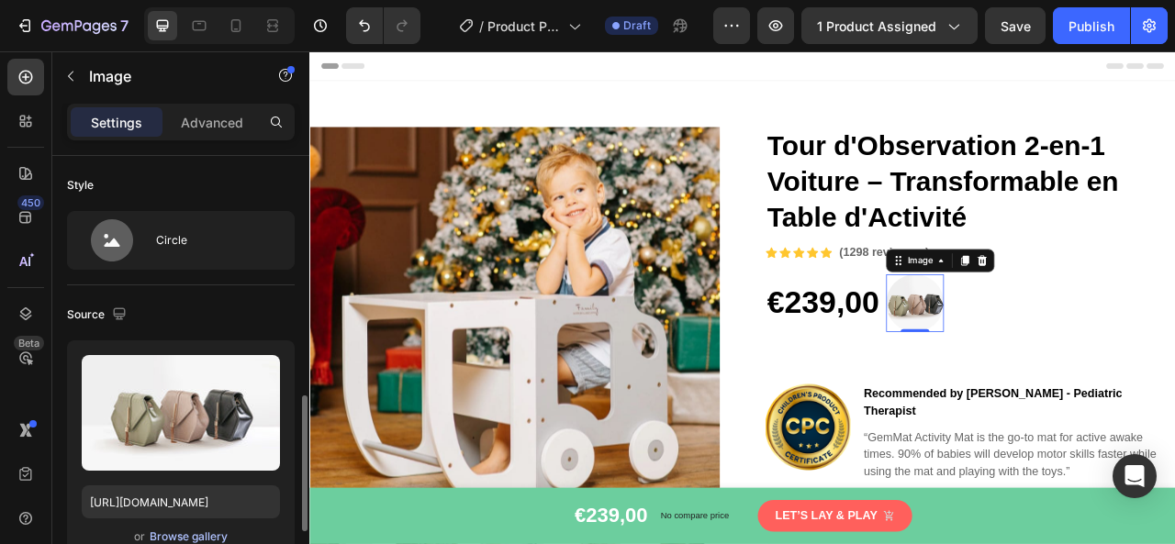
scroll to position [184, 0]
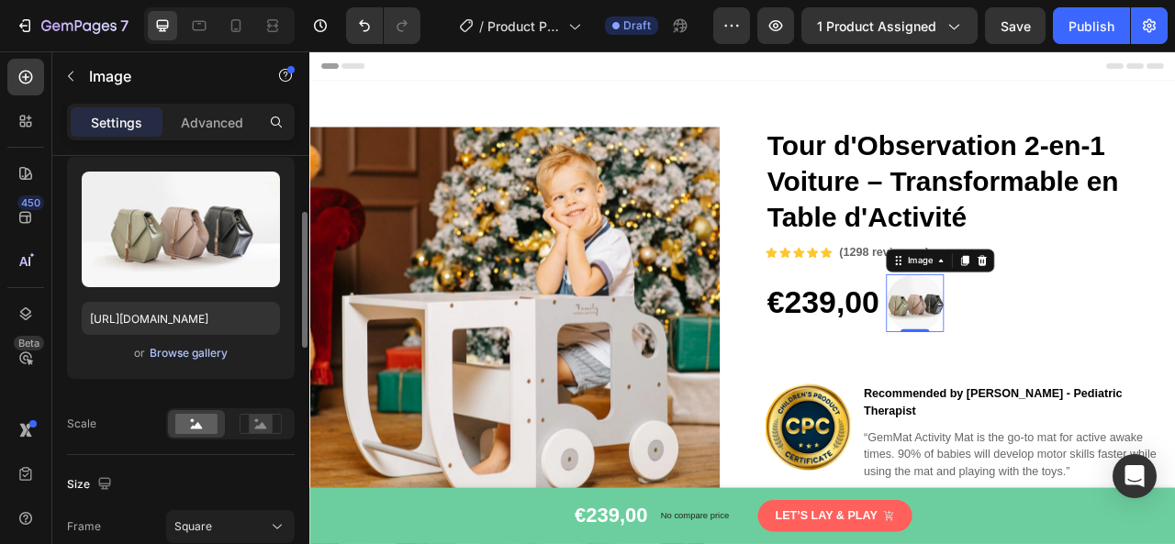
click at [182, 353] on div "Browse gallery" at bounding box center [189, 353] width 78 height 17
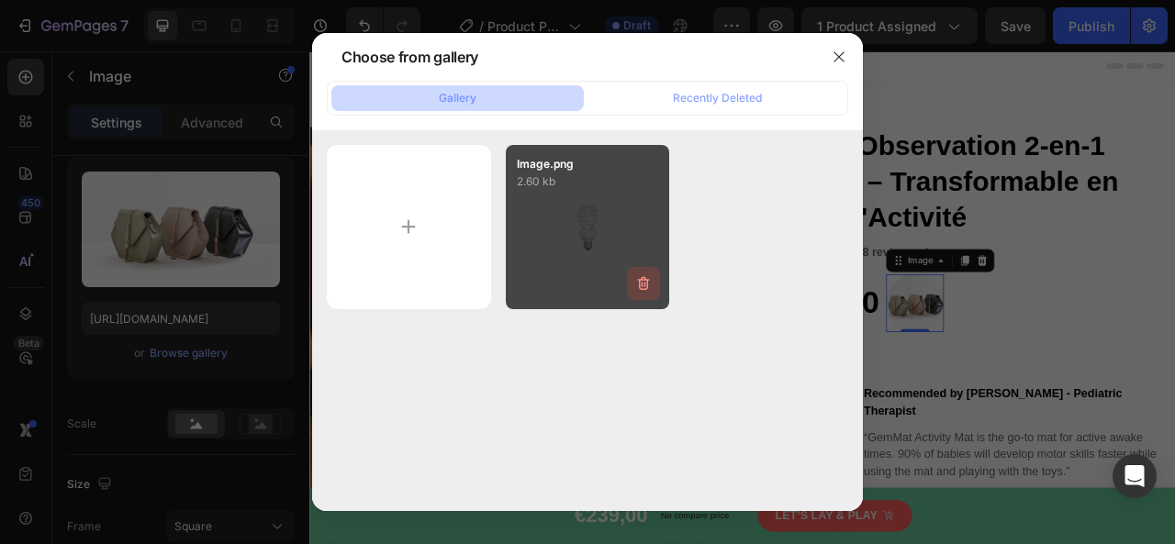
click at [642, 280] on icon "button" at bounding box center [644, 283] width 12 height 14
click at [637, 291] on div "Delete" at bounding box center [633, 287] width 34 height 17
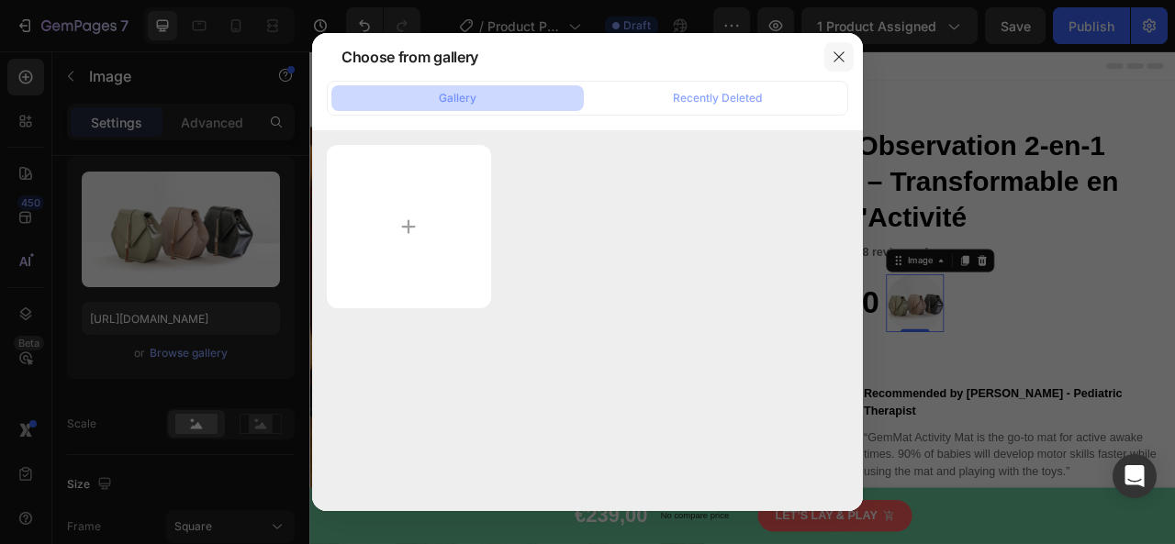
click at [839, 64] on button "button" at bounding box center [838, 56] width 29 height 29
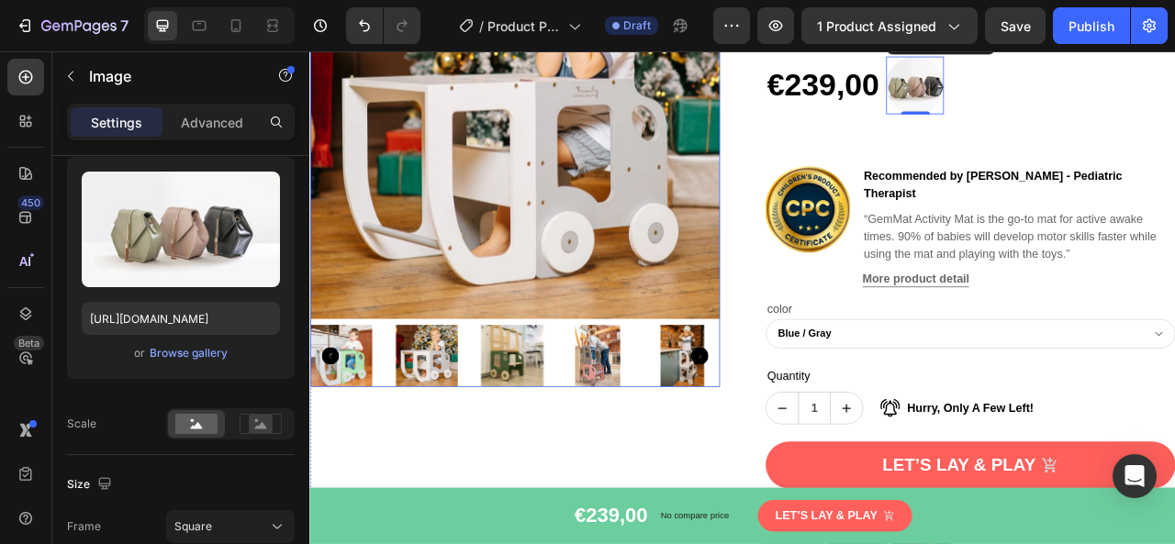
scroll to position [367, 0]
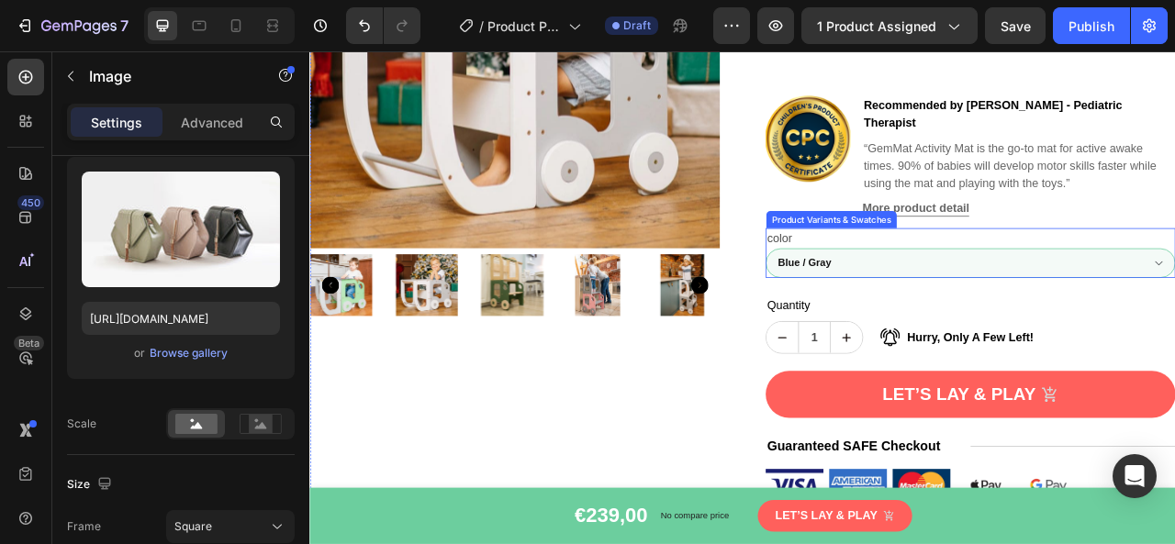
click at [1081, 302] on select "Blue / Gray White / Natural Black / Natural Pink / Natural Khaki / Natural Safa…" at bounding box center [1150, 321] width 521 height 38
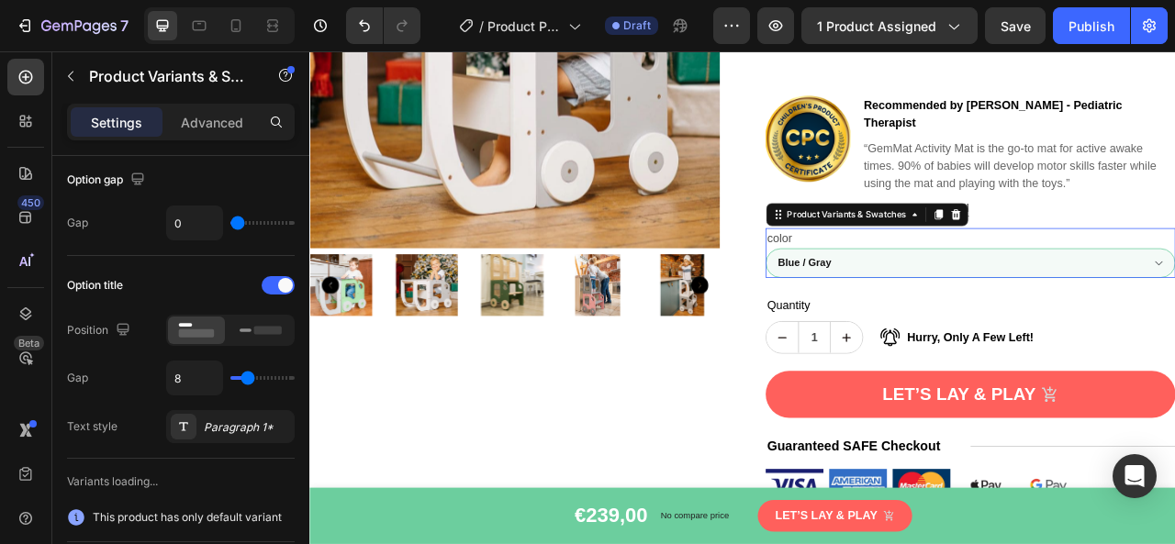
scroll to position [0, 0]
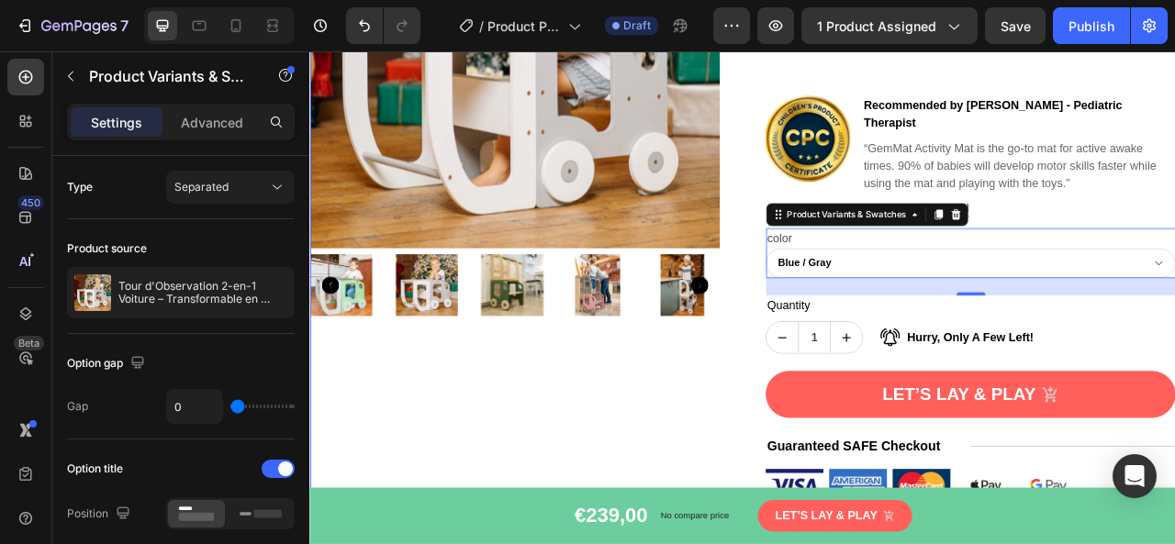
click at [847, 331] on div "Product Images Tour d'Observation 2-en-1 Voiture – Transformable en Table d'Act…" at bounding box center [860, 204] width 1102 height 846
click at [1106, 252] on icon at bounding box center [1109, 258] width 10 height 13
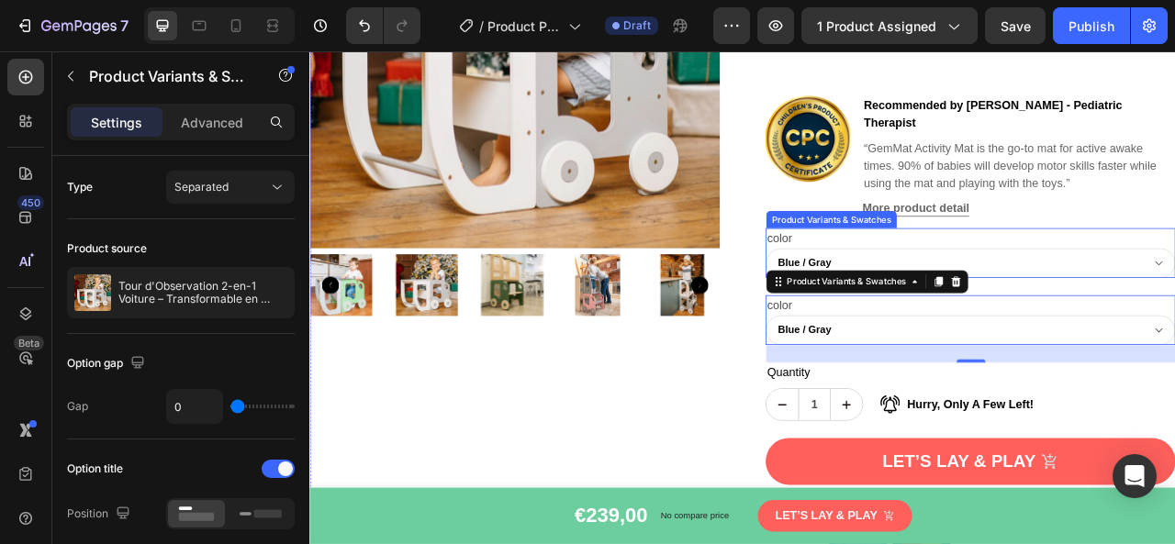
click at [1170, 276] on div "color Blue / Gray White / Natural Black / Natural Pink / Natural Khaki / Natura…" at bounding box center [1150, 307] width 521 height 63
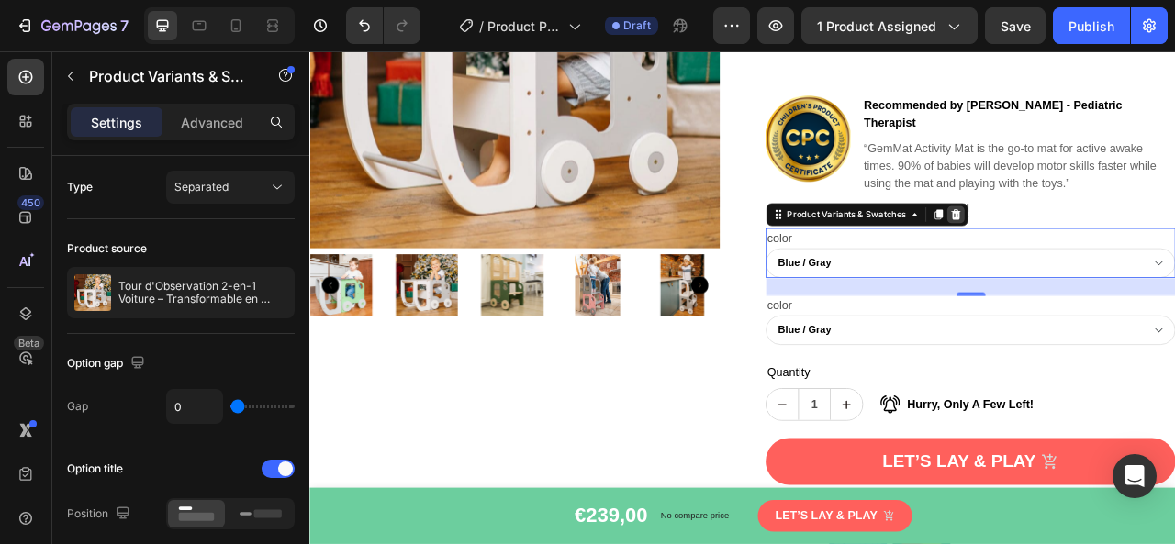
click at [1126, 252] on icon at bounding box center [1131, 259] width 15 height 15
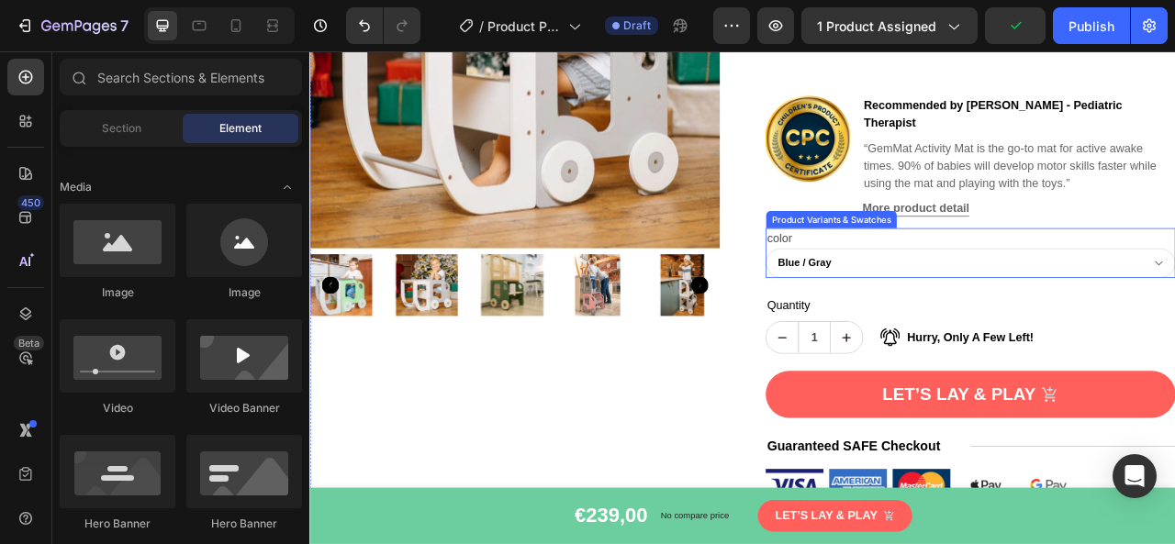
click at [979, 276] on div "color Blue / Gray White / Natural Black / Natural Pink / Natural Khaki / Natura…" at bounding box center [1150, 307] width 521 height 63
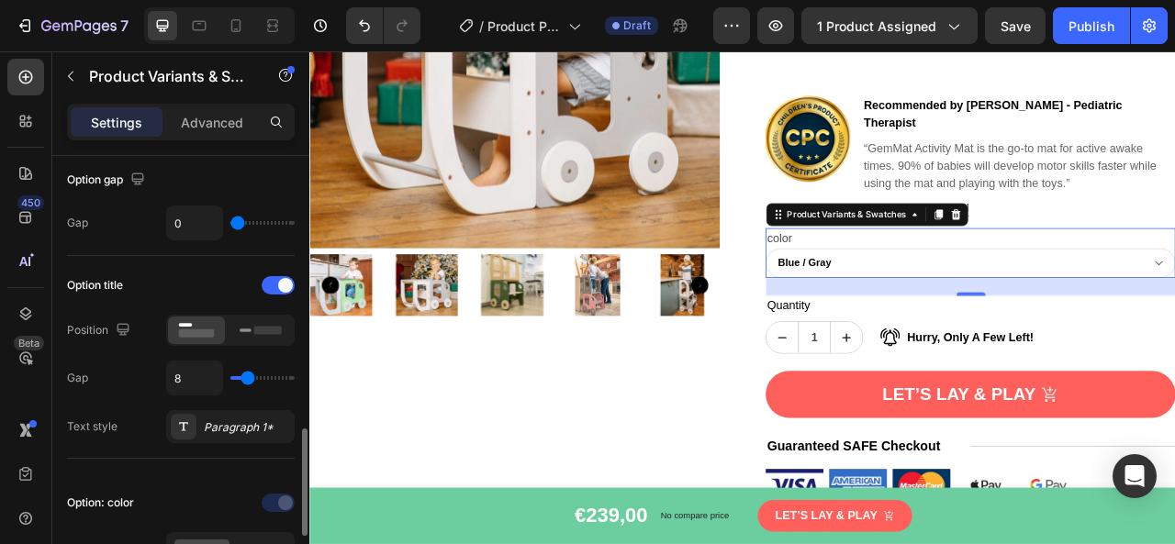
scroll to position [367, 0]
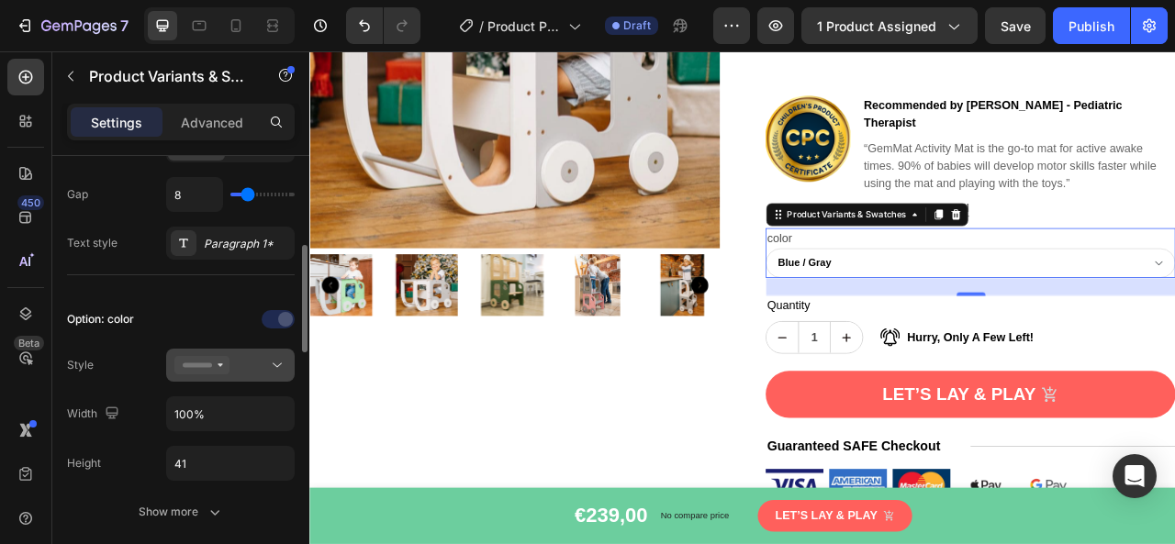
click at [263, 363] on div at bounding box center [230, 365] width 112 height 18
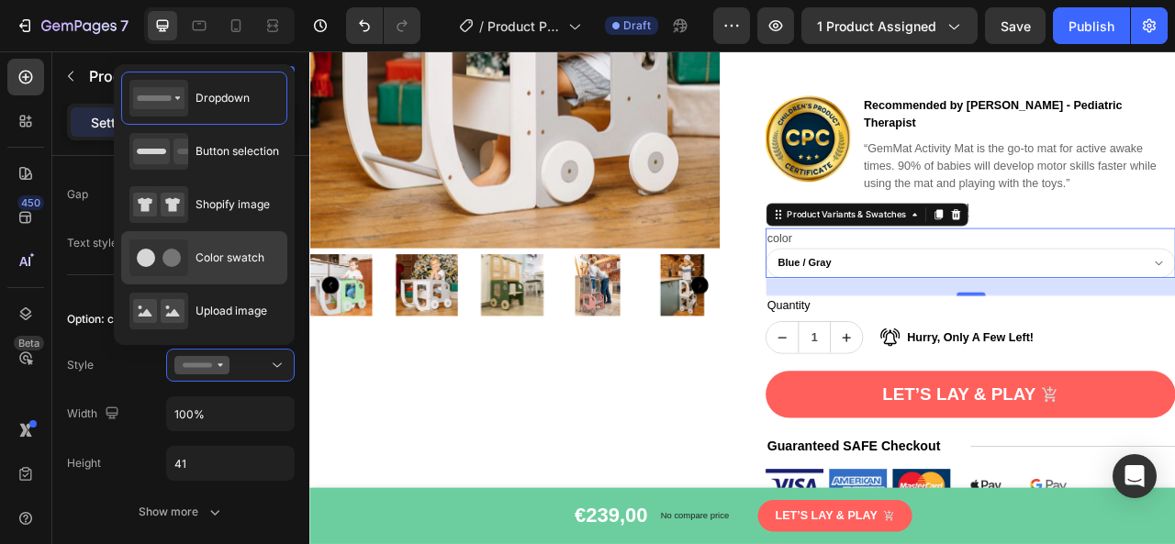
click at [235, 258] on span "Color swatch" at bounding box center [230, 258] width 69 height 17
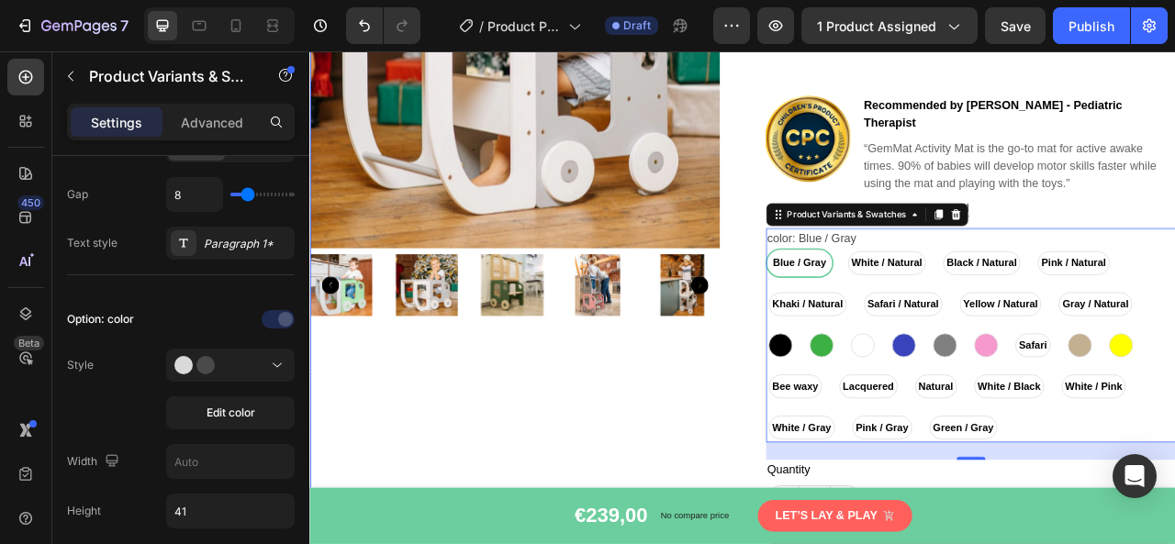
click at [802, 450] on div "Product Images" at bounding box center [569, 308] width 521 height 1055
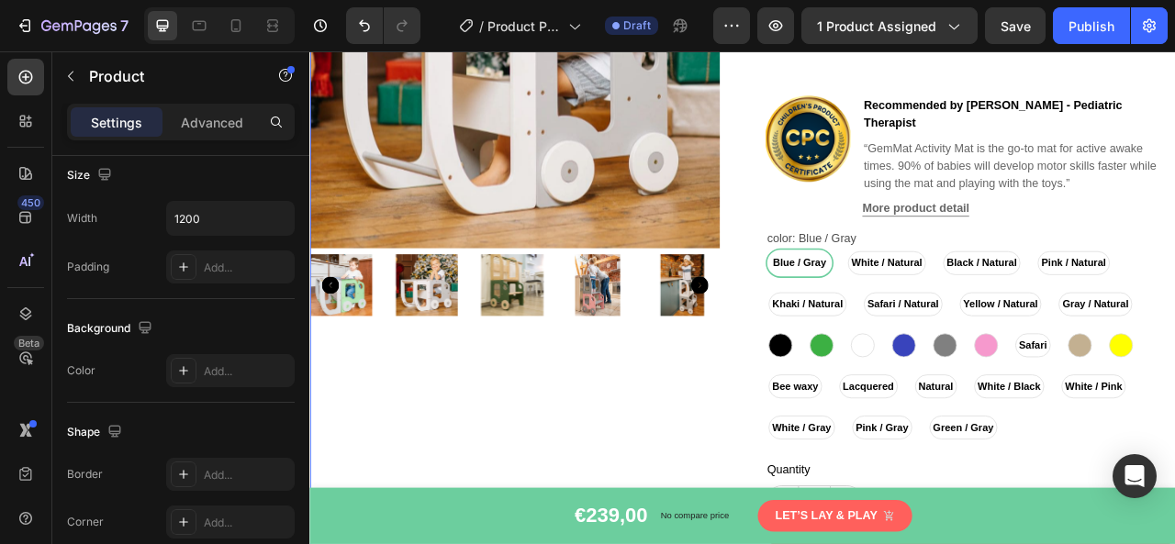
scroll to position [0, 0]
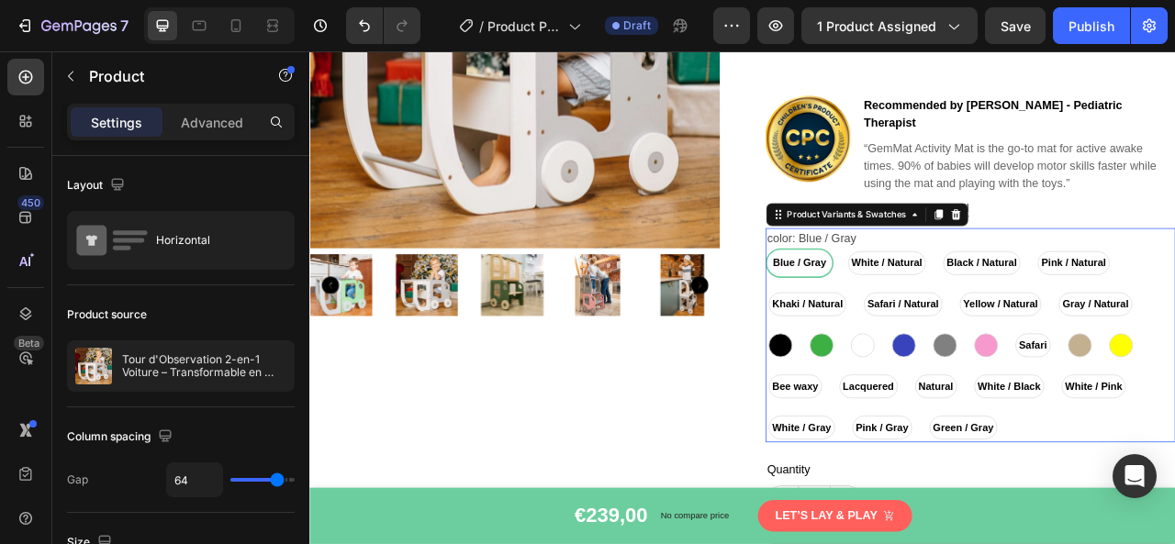
click at [1011, 365] on div "Safari / Natural" at bounding box center [1064, 373] width 107 height 38
click at [1010, 354] on input "Safari / Natural Safari / Natural Safari / Natural" at bounding box center [1010, 353] width 1 height 1
radio input "true"
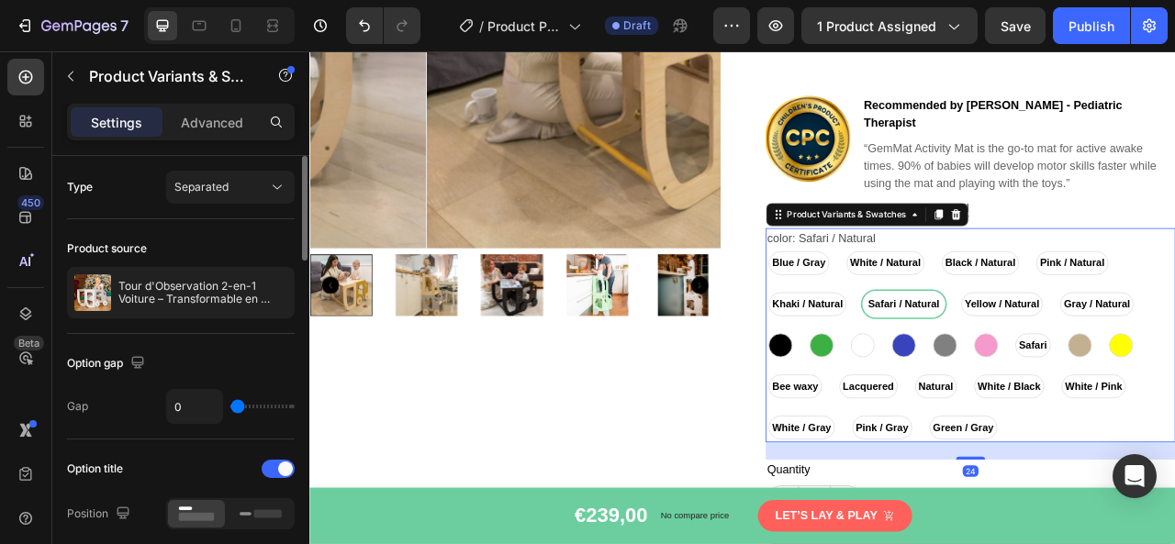
scroll to position [275, 0]
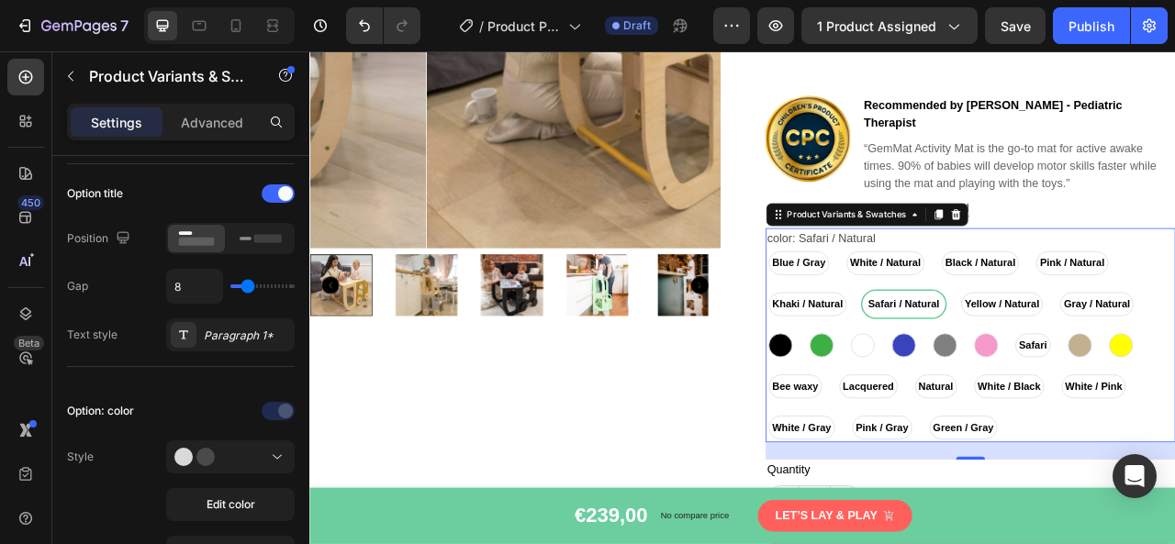
click at [980, 384] on div "Blue / Gray Blue / Gray Blue / Gray White / Natural White / Natural White / Nat…" at bounding box center [1150, 425] width 521 height 247
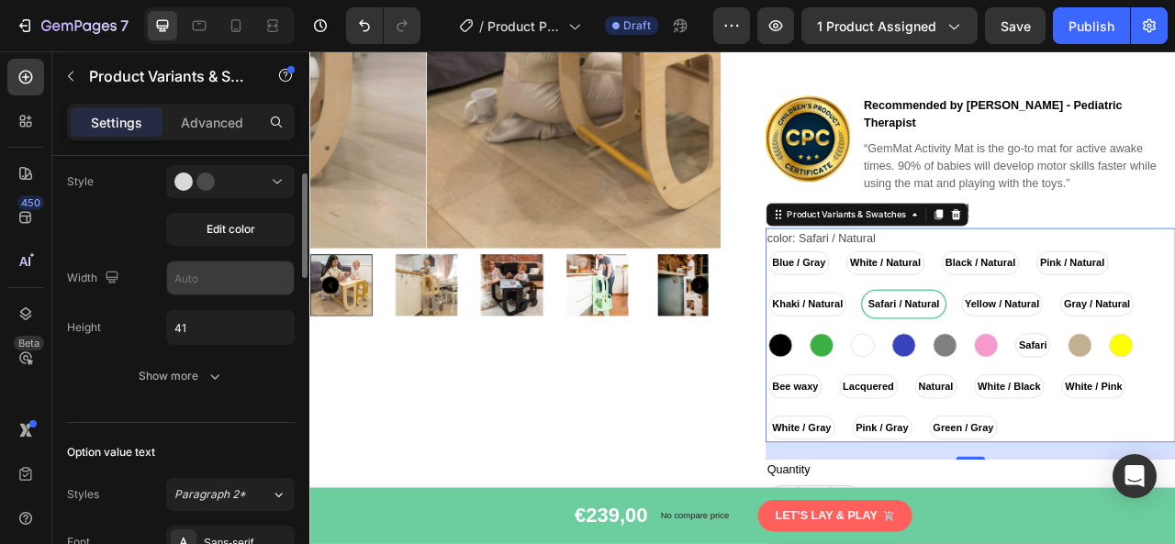
scroll to position [459, 0]
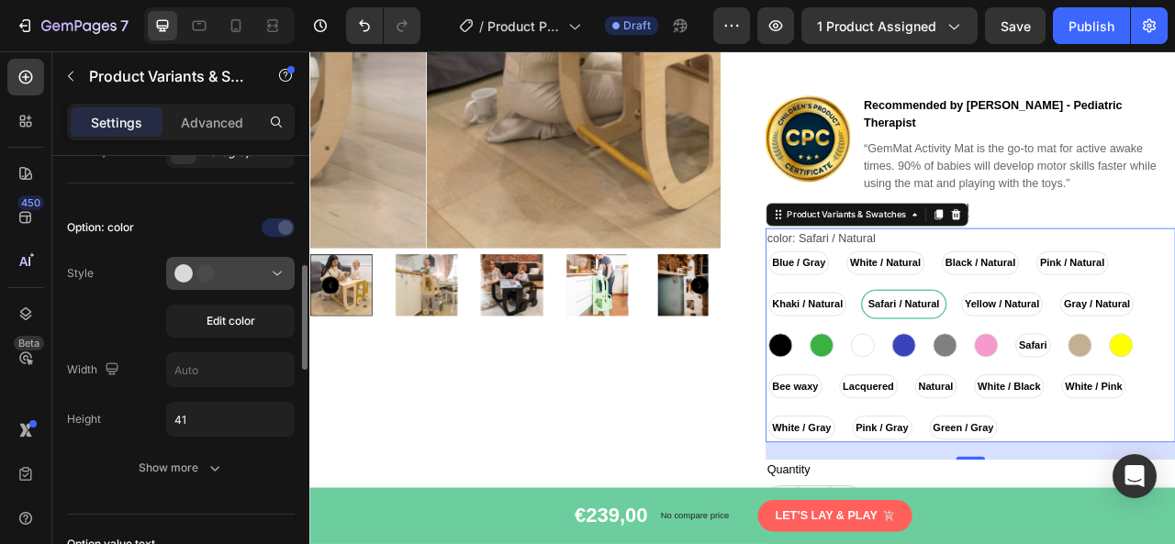
click at [278, 271] on icon at bounding box center [277, 273] width 18 height 18
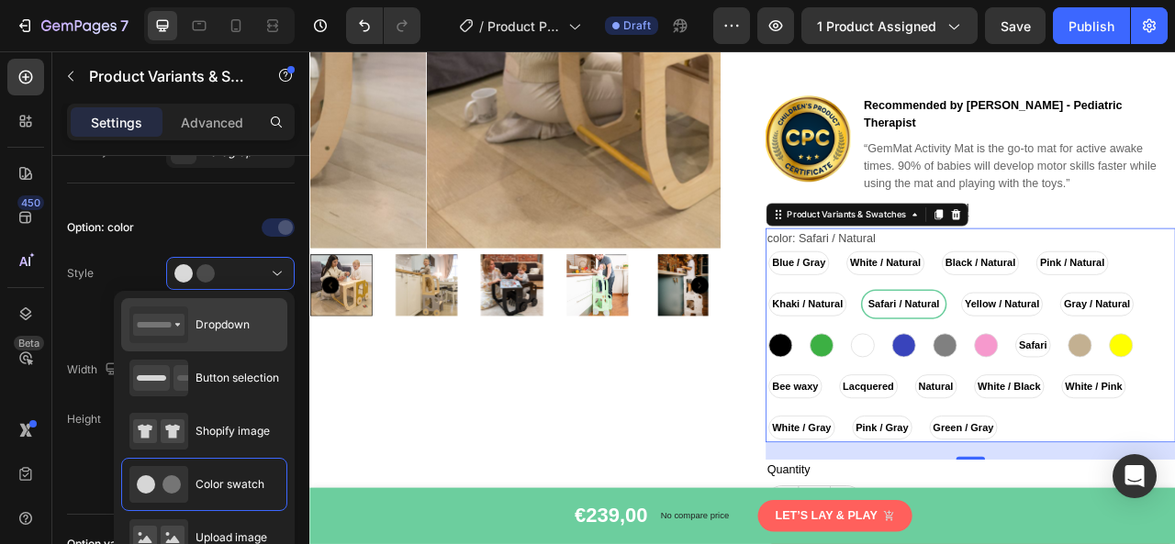
click at [235, 320] on span "Dropdown" at bounding box center [223, 325] width 54 height 17
type input "100%"
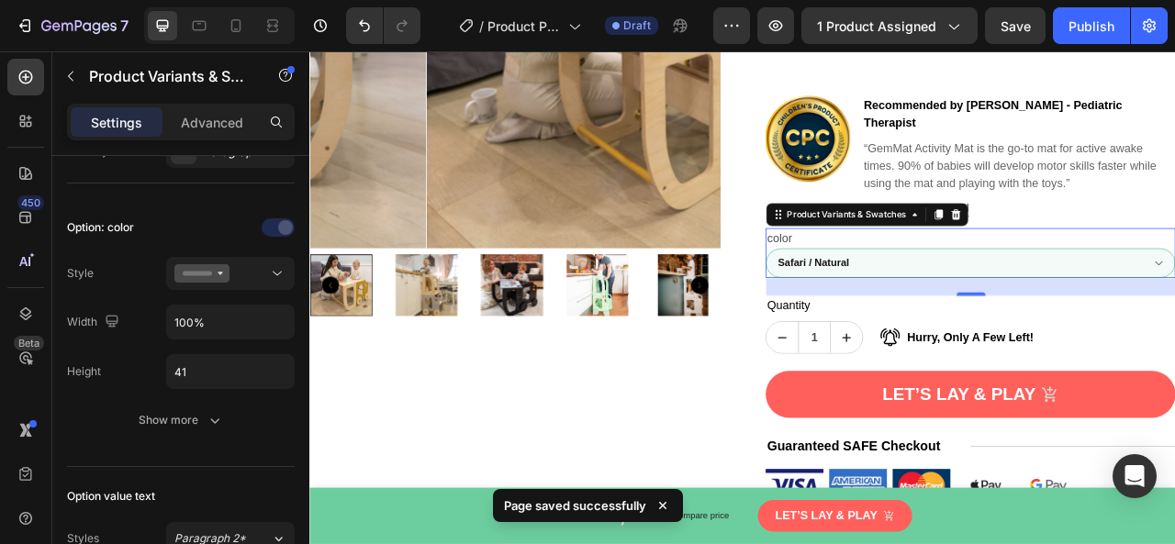
click at [1030, 302] on select "Blue / Gray White / Natural Black / Natural Pink / Natural Khaki / Natural Safa…" at bounding box center [1150, 321] width 521 height 38
click at [890, 302] on select "Blue / Gray White / Natural Black / Natural Pink / Natural Khaki / Natural Safa…" at bounding box center [1150, 321] width 521 height 38
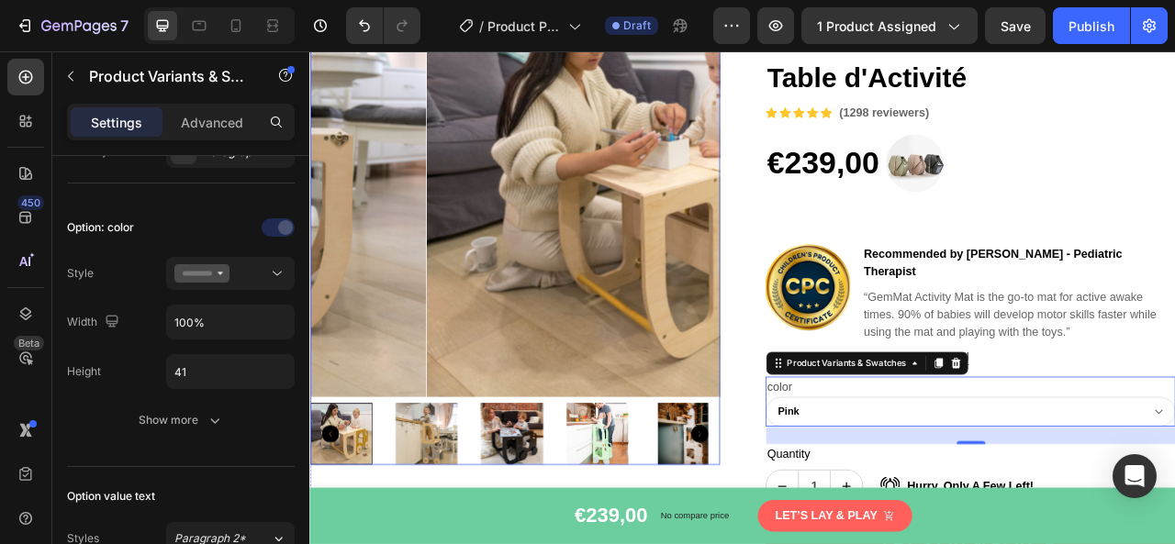
scroll to position [184, 0]
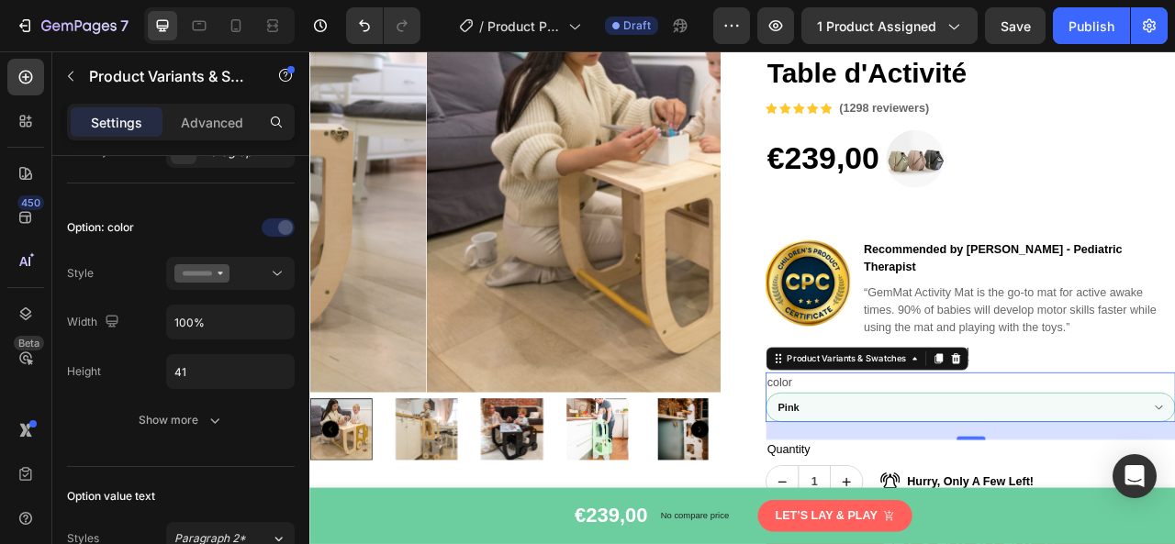
click at [964, 486] on select "Blue / Gray White / Natural Black / Natural Pink / Natural Khaki / Natural Safa…" at bounding box center [1150, 505] width 521 height 38
click at [890, 510] on select "Blue / Gray White / Natural Black / Natural Pink / Natural Khaki / Natural Safa…" at bounding box center [1150, 505] width 521 height 38
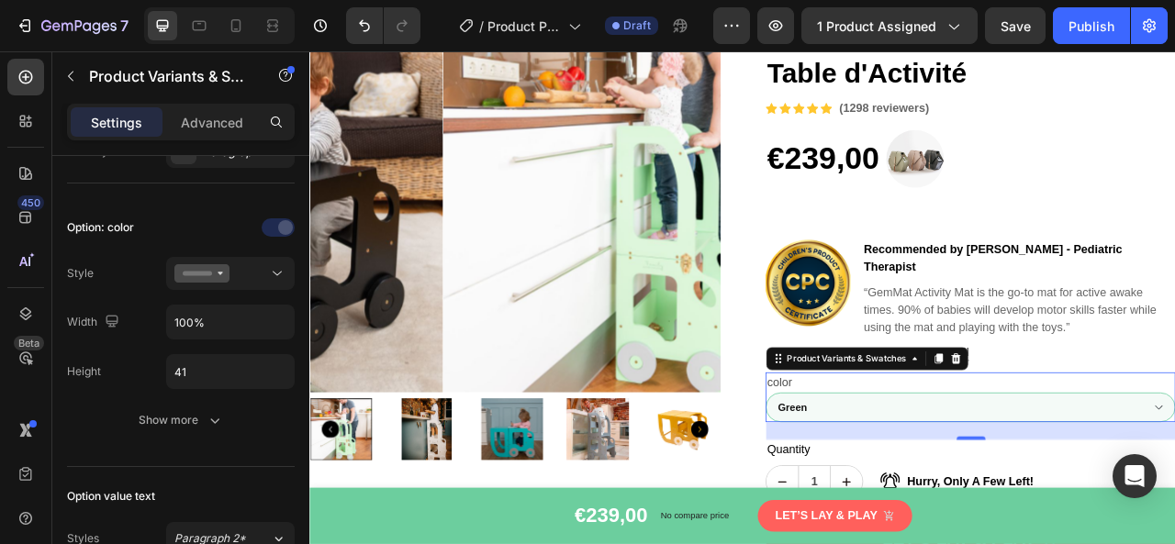
click at [1000, 486] on select "Blue / Gray White / Natural Black / Natural Pink / Natural Khaki / Natural Safa…" at bounding box center [1150, 505] width 521 height 38
click at [890, 510] on select "Blue / Gray White / Natural Black / Natural Pink / Natural Khaki / Natural Safa…" at bounding box center [1150, 505] width 521 height 38
click at [987, 486] on select "Blue / Gray White / Natural Black / Natural Pink / Natural Khaki / Natural Safa…" at bounding box center [1150, 505] width 521 height 38
click at [890, 510] on select "Blue / Gray White / Natural Black / Natural Pink / Natural Khaki / Natural Safa…" at bounding box center [1150, 505] width 521 height 38
select select "White"
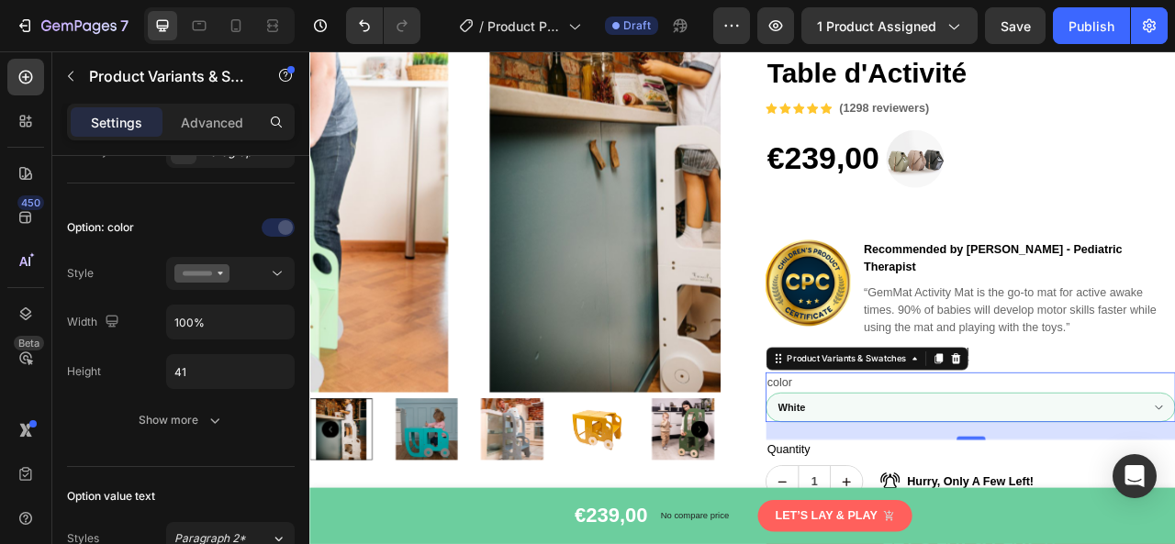
click at [990, 486] on select "Blue / Gray White / Natural Black / Natural Pink / Natural Khaki / Natural Safa…" at bounding box center [1150, 505] width 521 height 38
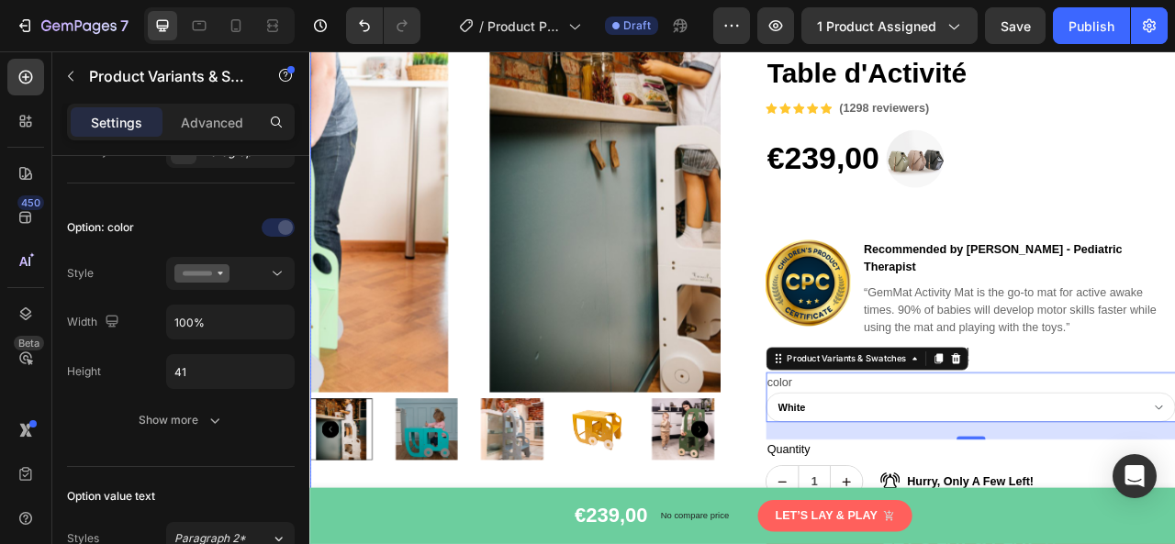
click at [859, 544] on div "Product Images Tour d'Observation 2-en-1 Voiture – Transformable en Table d'Act…" at bounding box center [860, 387] width 1102 height 846
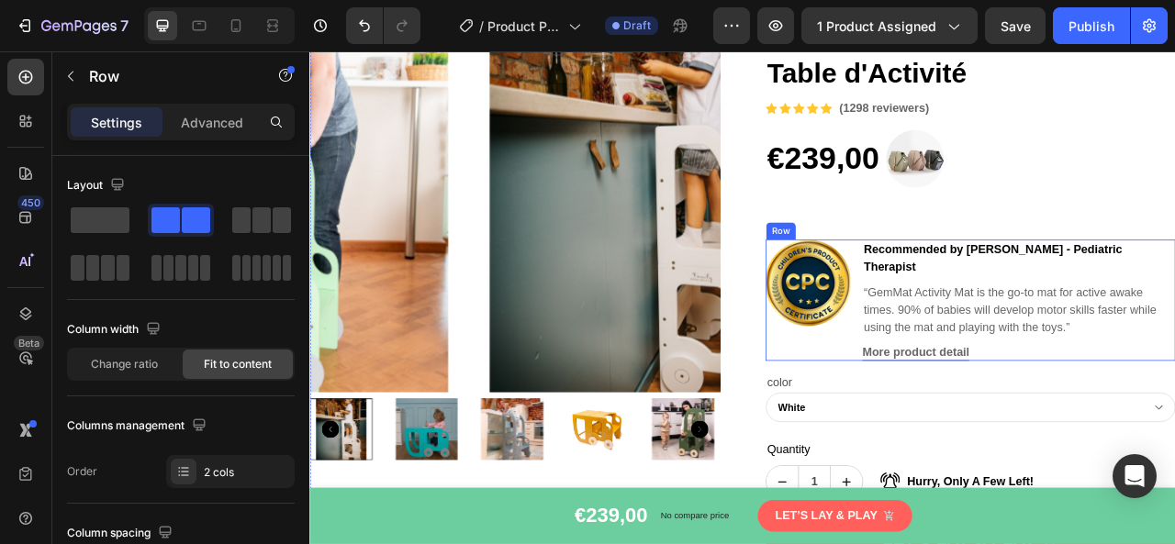
click at [891, 416] on div "Image" at bounding box center [944, 368] width 108 height 154
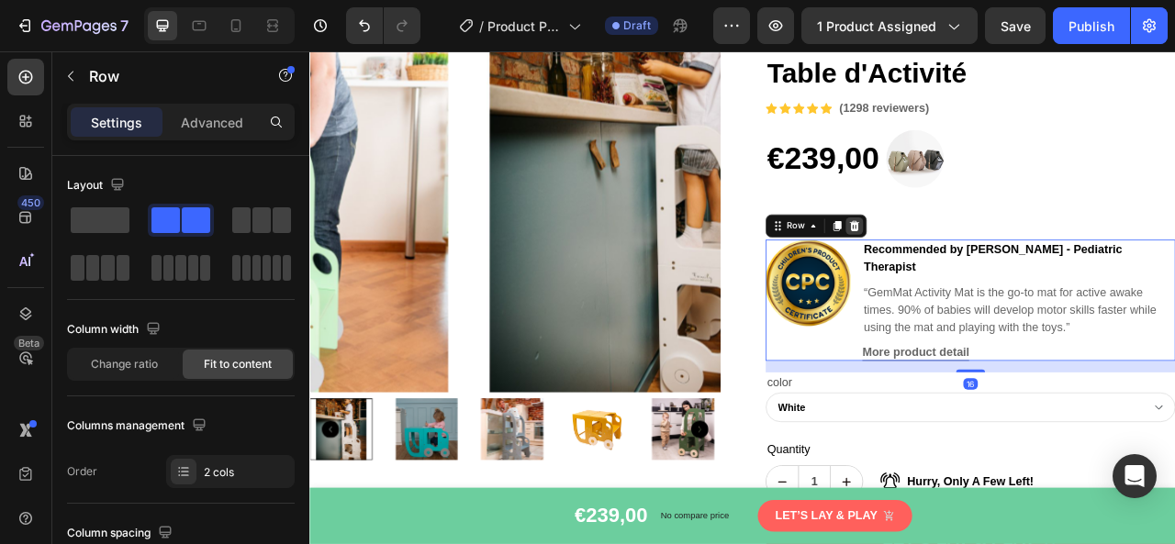
click at [994, 265] on div at bounding box center [1003, 274] width 22 height 22
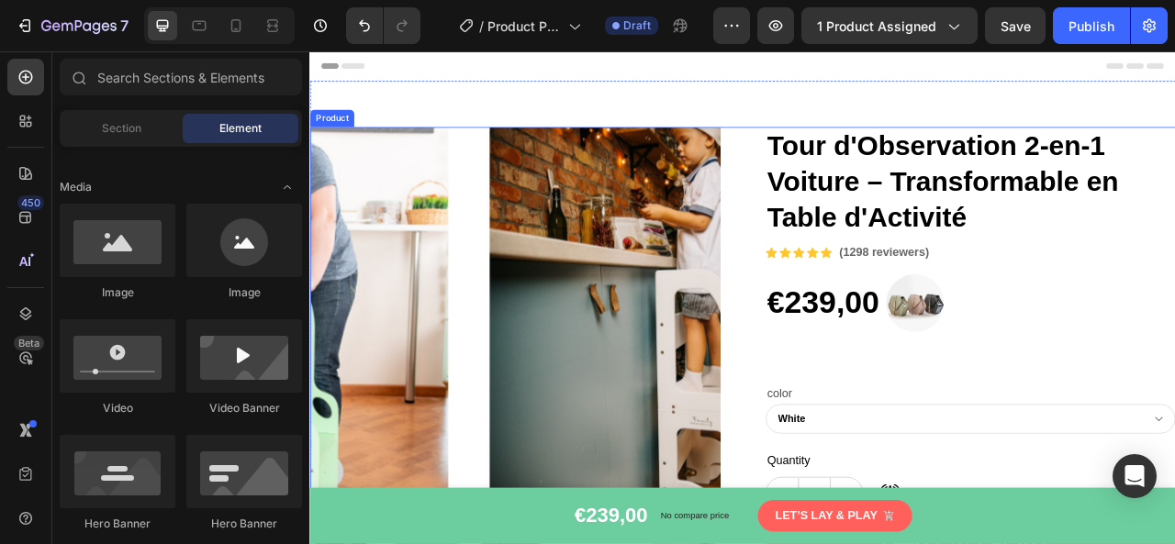
scroll to position [92, 0]
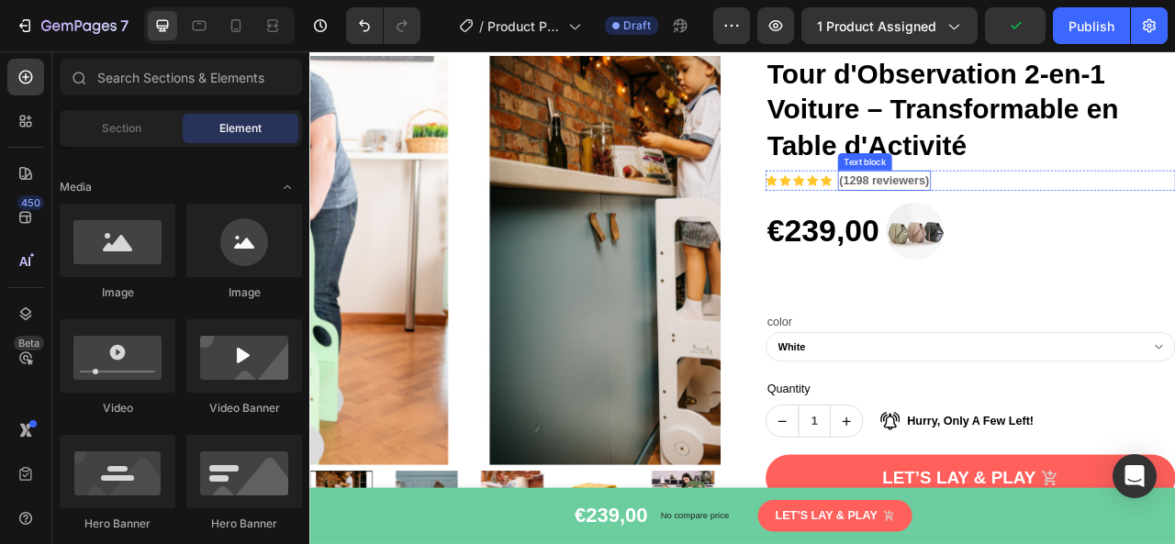
click at [984, 219] on p "(1298 reviewers)" at bounding box center [1040, 216] width 115 height 22
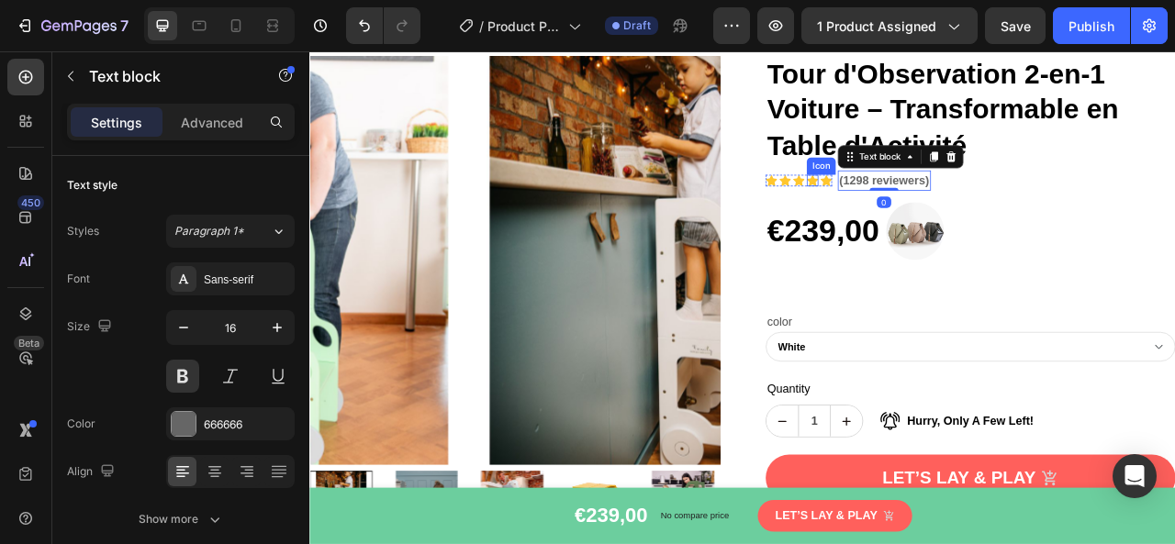
click at [942, 217] on icon at bounding box center [949, 215] width 15 height 15
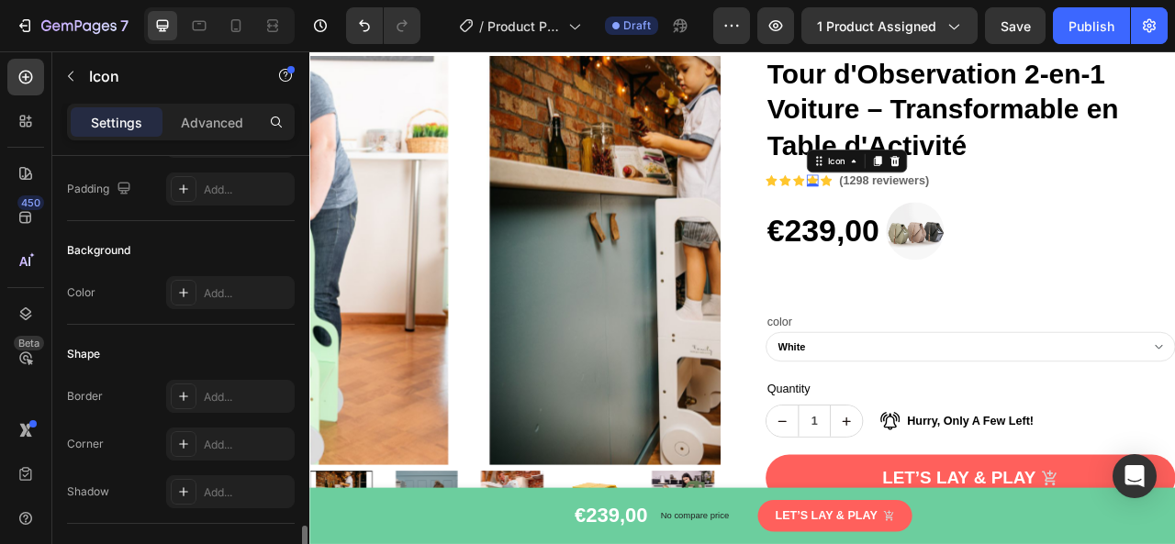
scroll to position [356, 0]
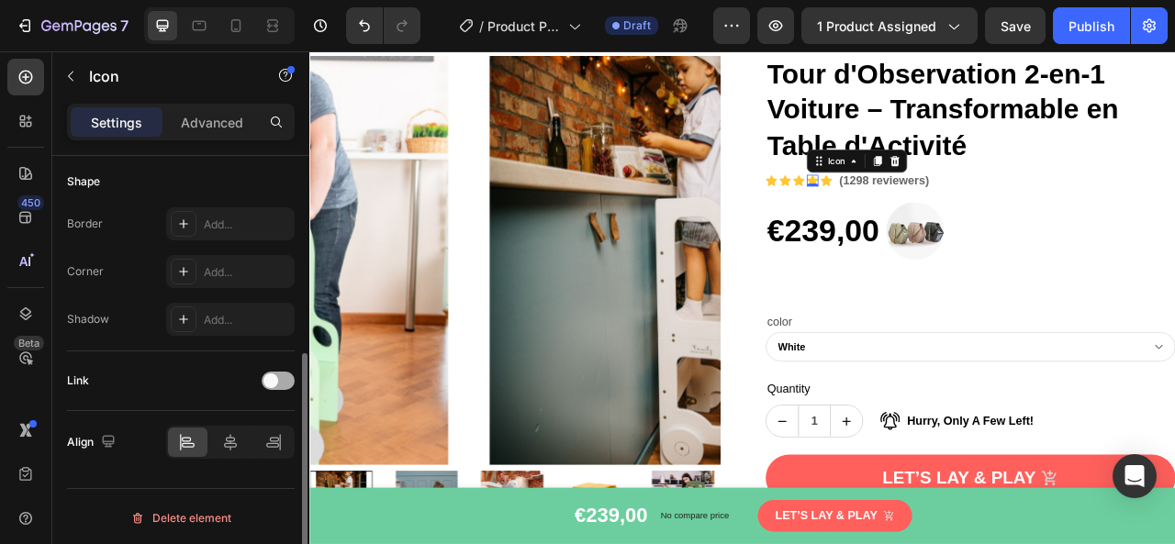
click at [286, 374] on div at bounding box center [278, 381] width 33 height 18
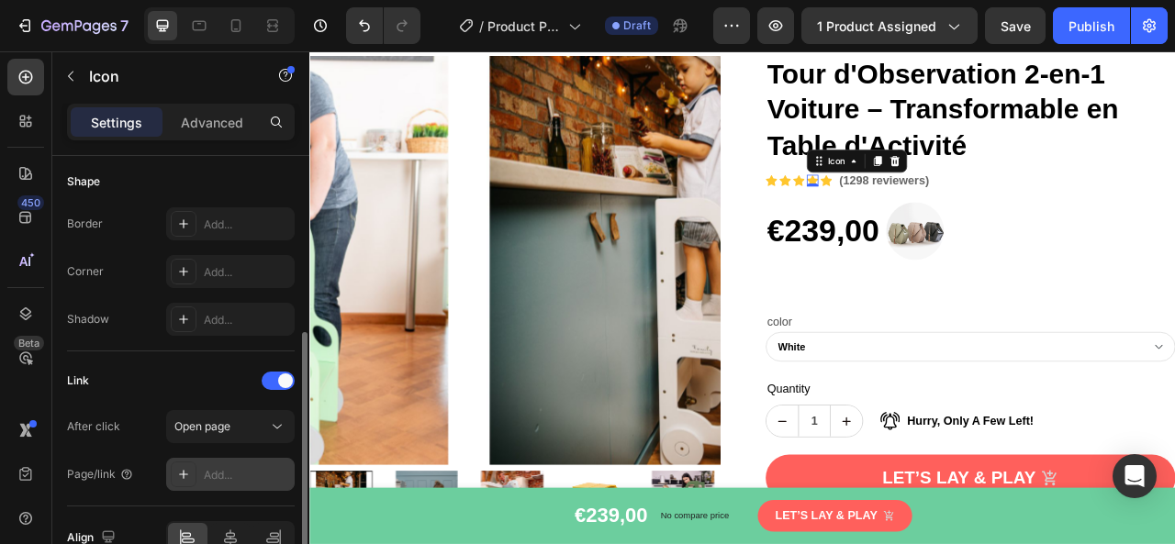
scroll to position [452, 0]
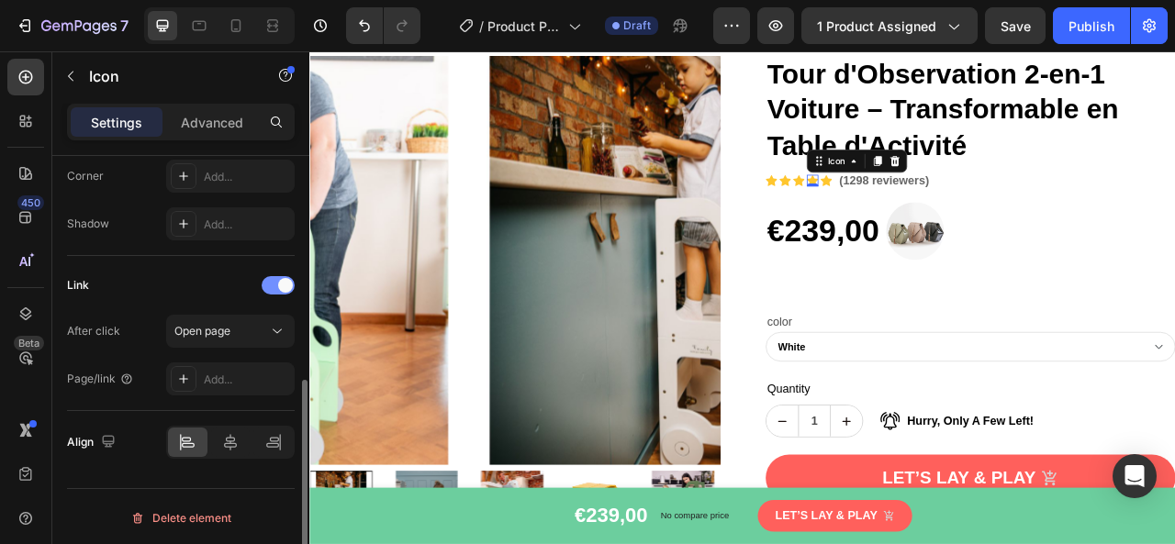
click at [266, 286] on div at bounding box center [278, 285] width 33 height 18
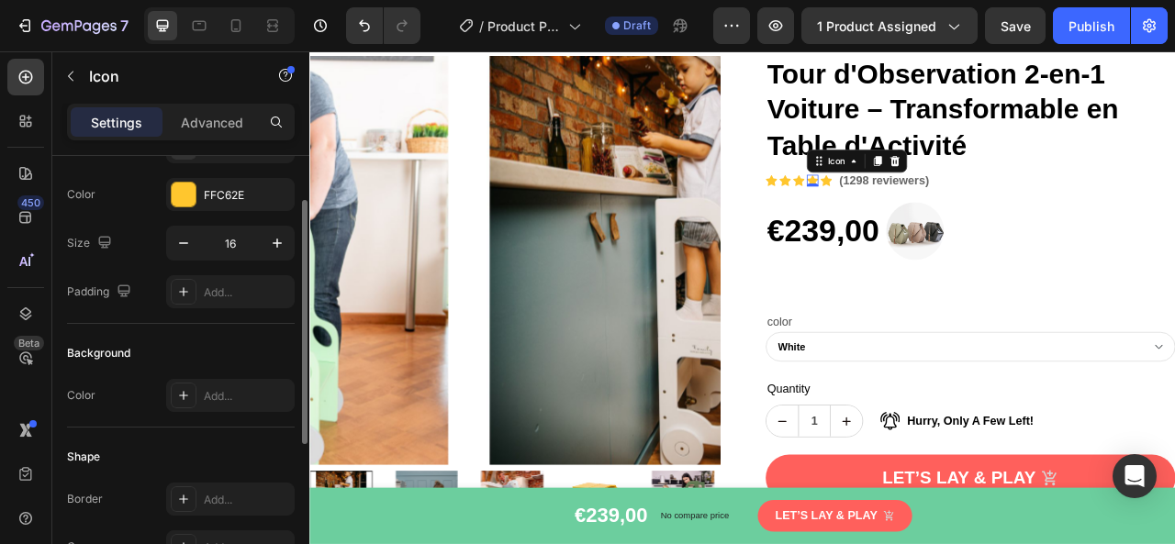
scroll to position [0, 0]
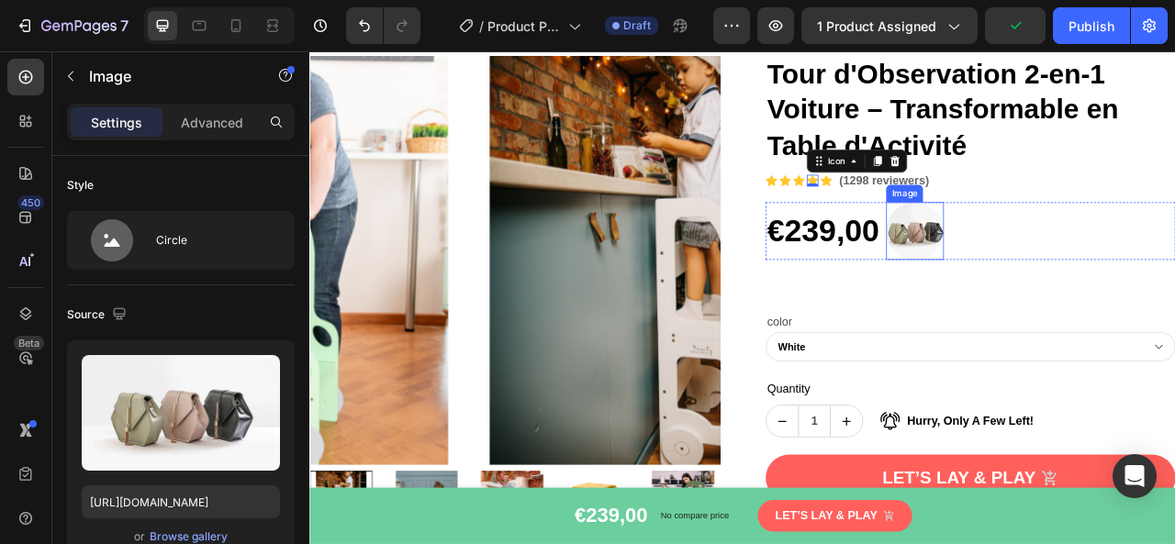
click at [1092, 276] on img at bounding box center [1079, 279] width 73 height 73
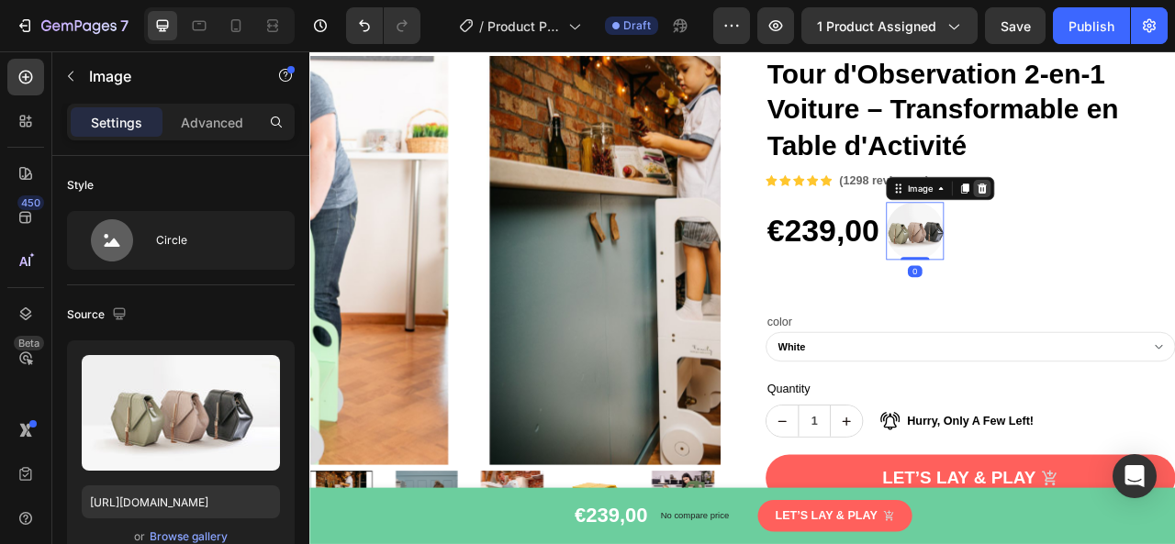
click at [1160, 223] on icon at bounding box center [1166, 225] width 12 height 13
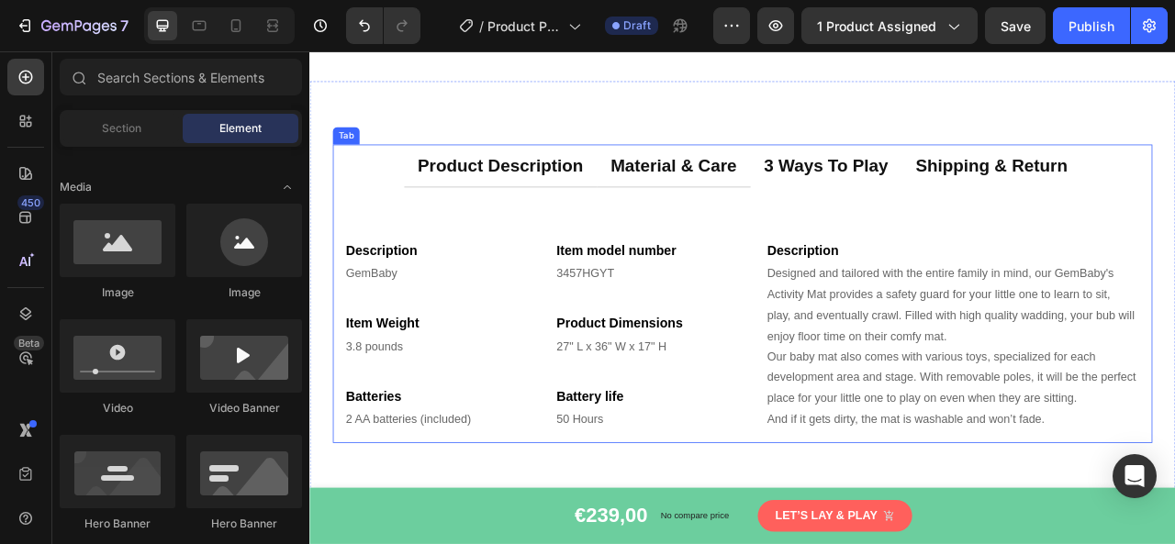
scroll to position [2479, 0]
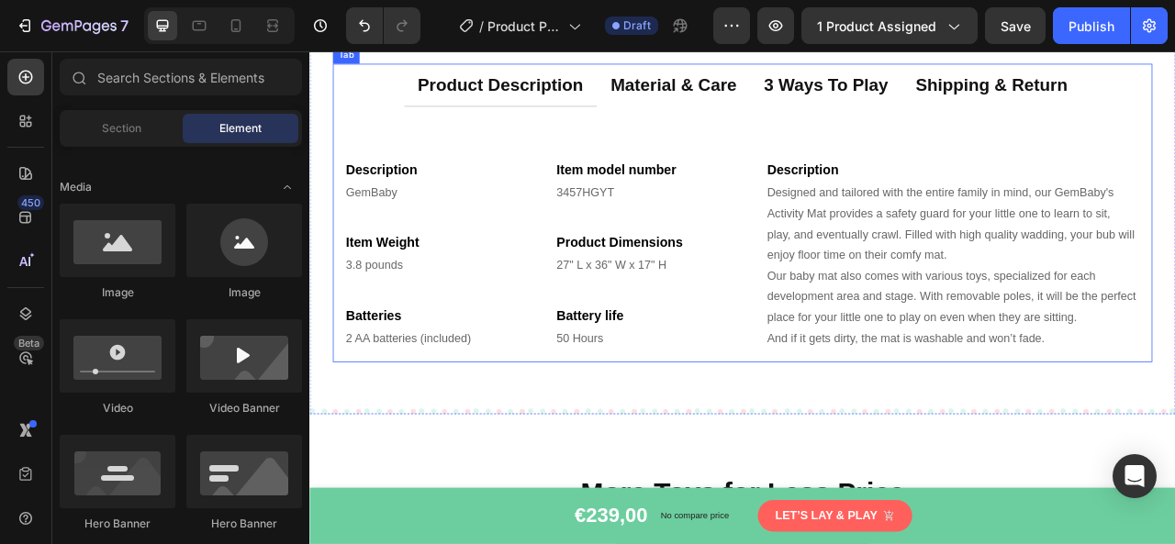
click at [571, 113] on div "product description" at bounding box center [552, 93] width 216 height 39
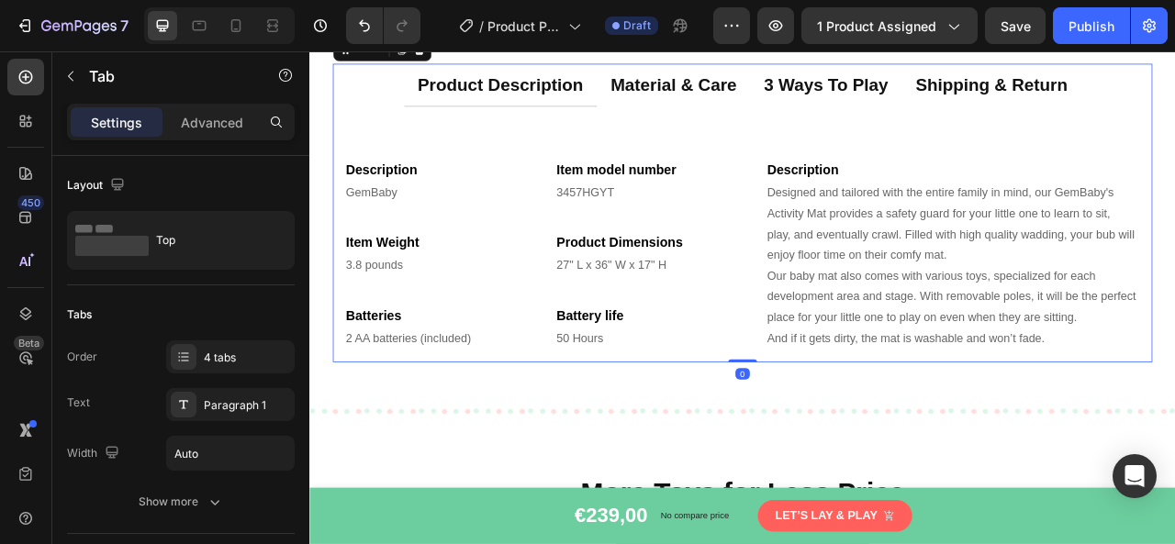
click at [570, 113] on div "product description" at bounding box center [552, 93] width 216 height 39
click at [570, 110] on p "product description" at bounding box center [552, 93] width 210 height 33
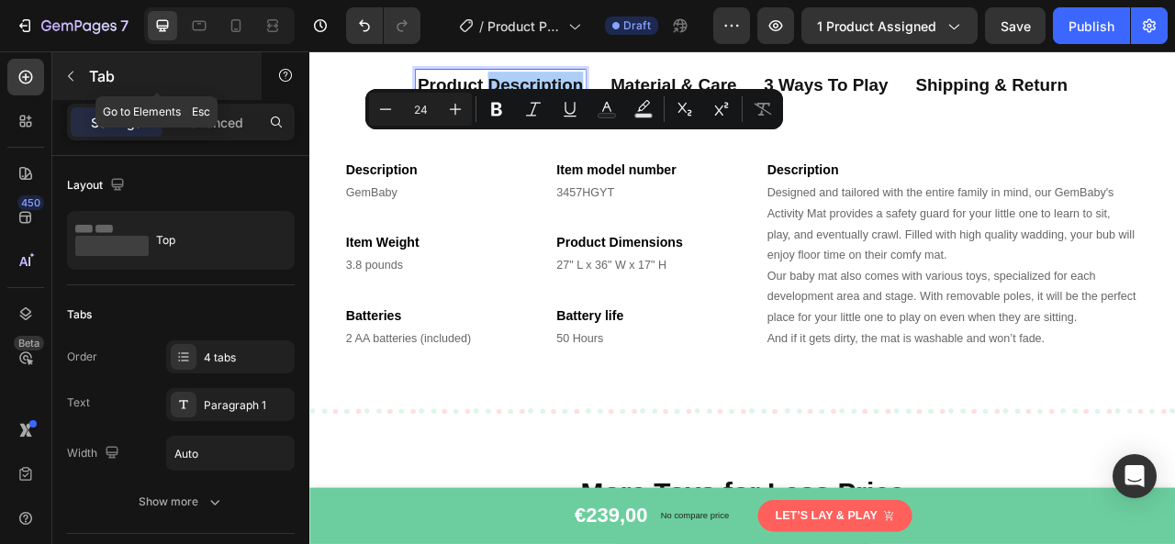
click at [64, 73] on icon "button" at bounding box center [70, 76] width 15 height 15
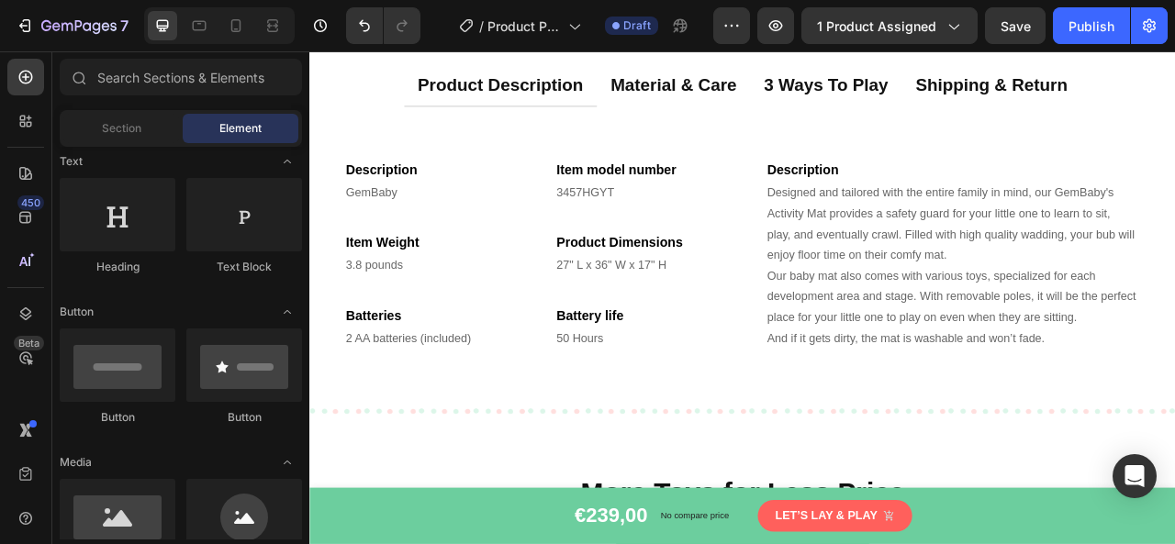
scroll to position [0, 0]
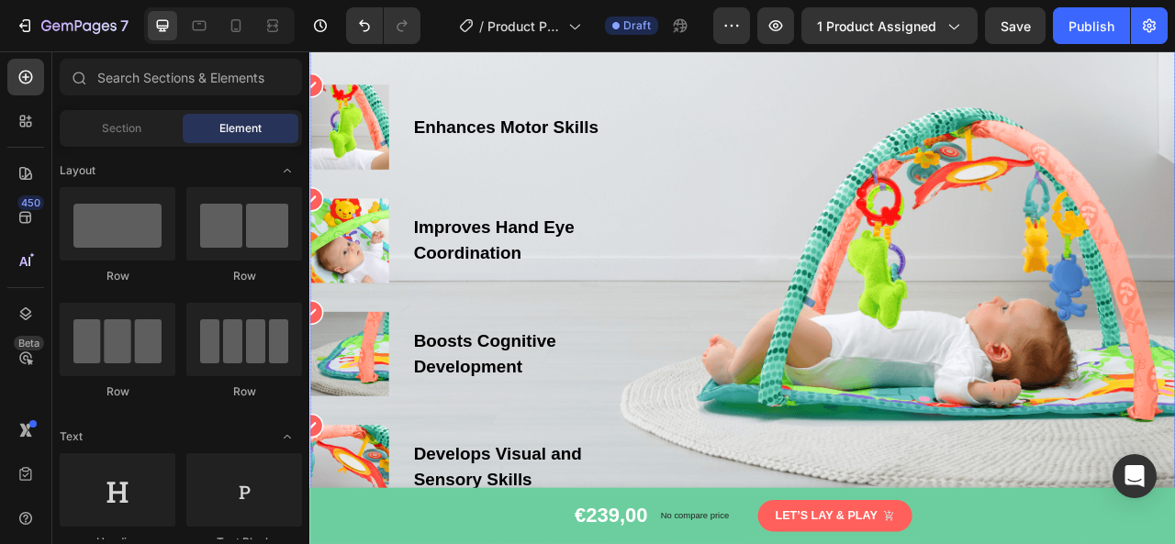
select select "White"
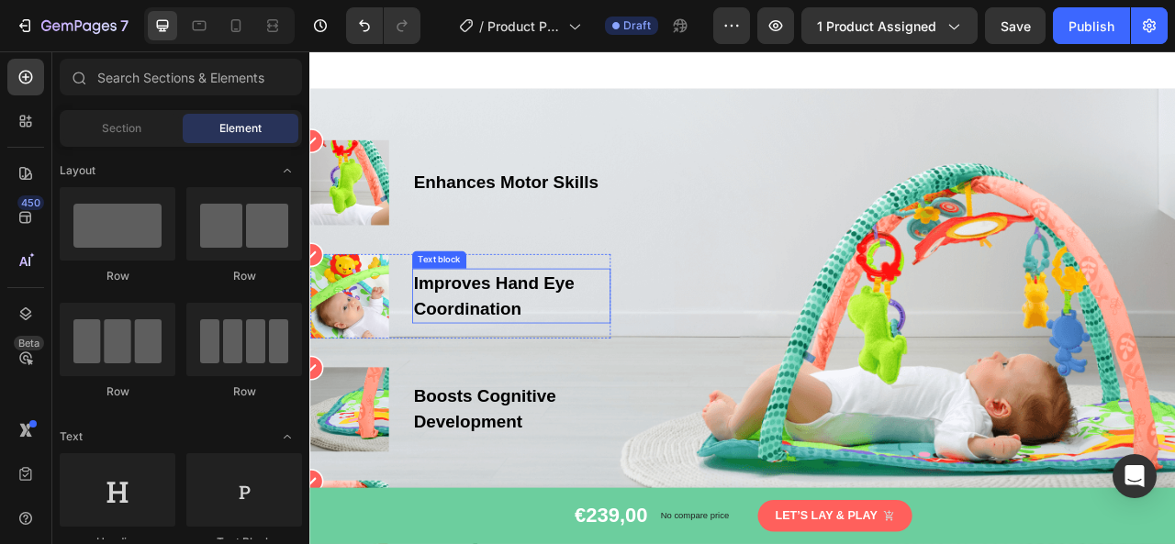
select select "White"
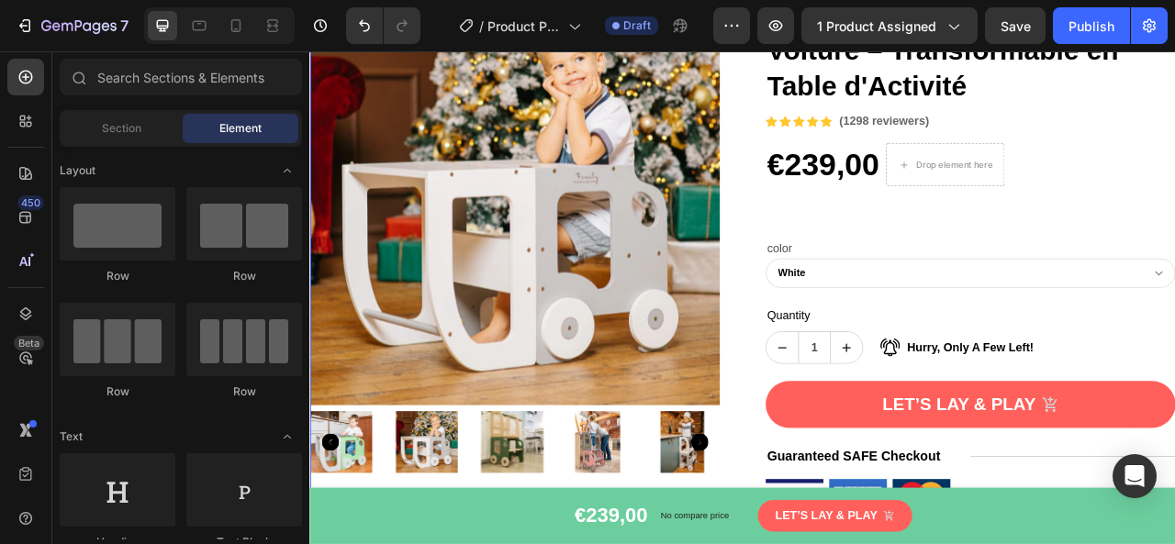
scroll to position [184, 0]
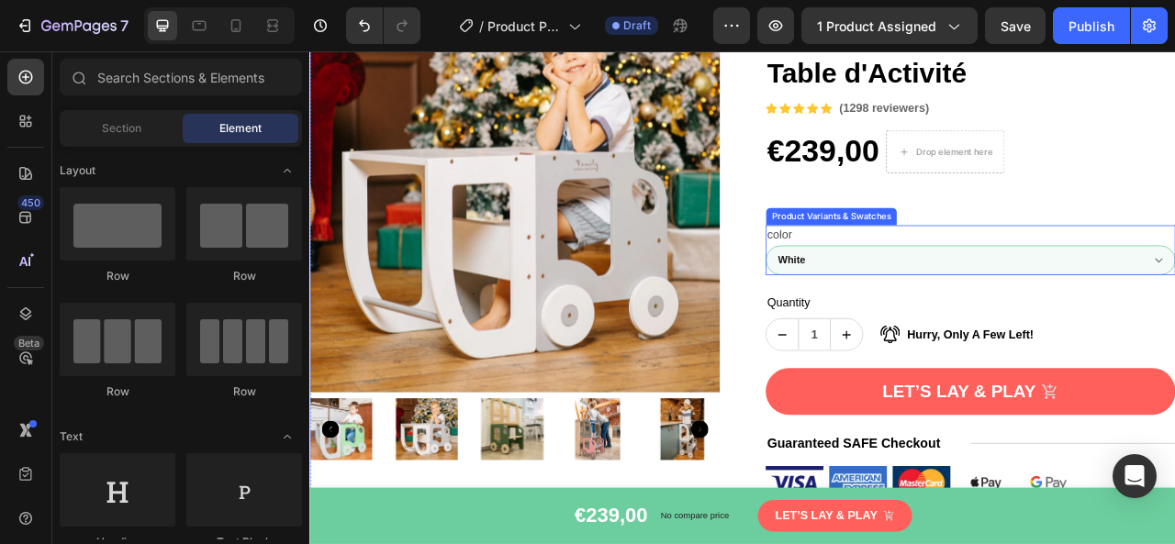
click at [940, 321] on select "Blue / Gray White / Natural Black / Natural Pink / Natural Khaki / Natural Safa…" at bounding box center [1150, 317] width 521 height 38
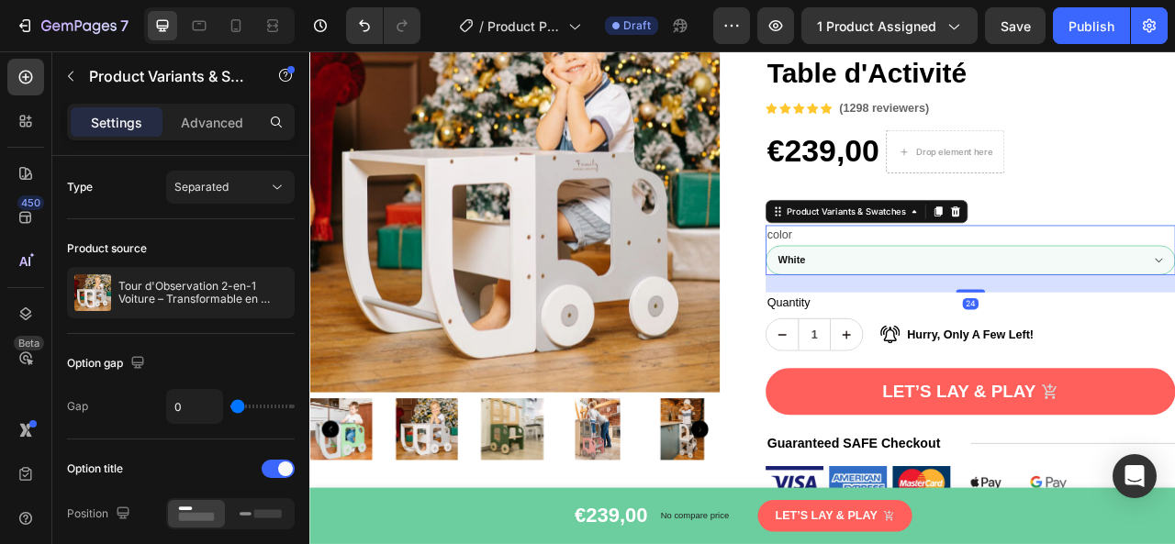
click at [940, 322] on select "Blue / Gray White / Natural Black / Natural Pink / Natural Khaki / Natural Safa…" at bounding box center [1150, 317] width 521 height 38
